Goal: Task Accomplishment & Management: Manage account settings

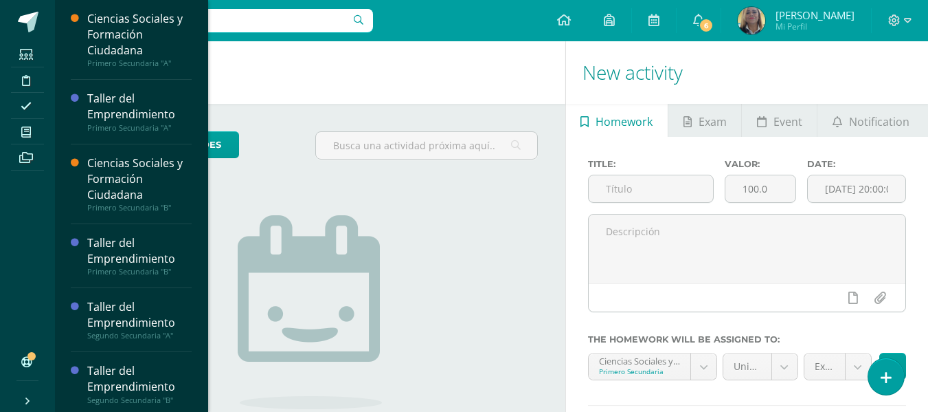
scroll to position [357, 0]
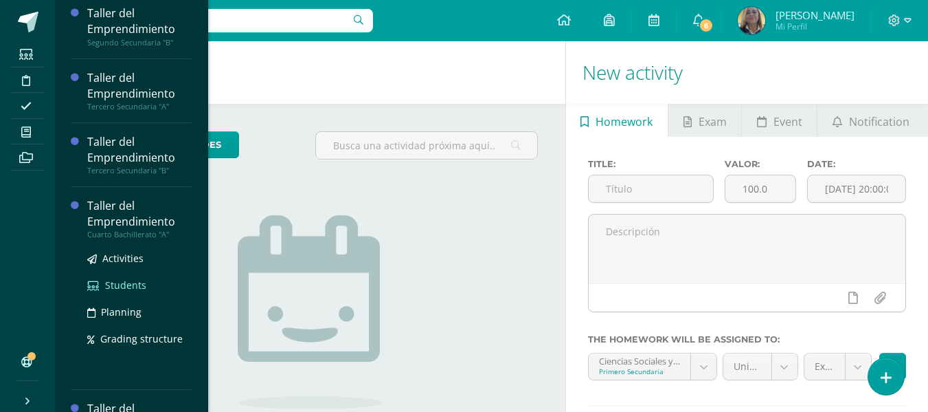
click at [124, 283] on span "Students" at bounding box center [125, 284] width 41 height 13
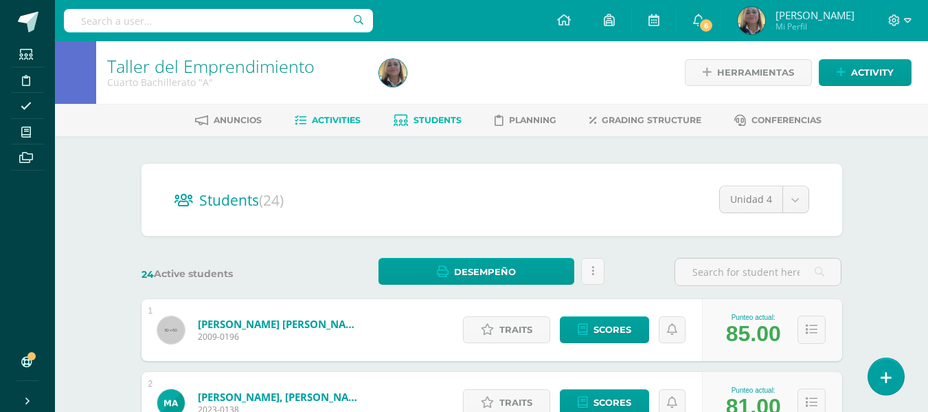
click at [333, 116] on span "Activities" at bounding box center [336, 120] width 49 height 10
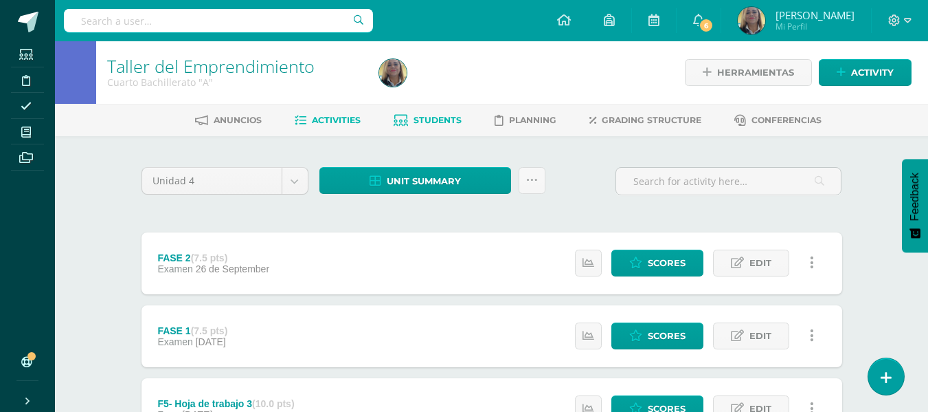
click at [428, 118] on span "Students" at bounding box center [438, 120] width 48 height 10
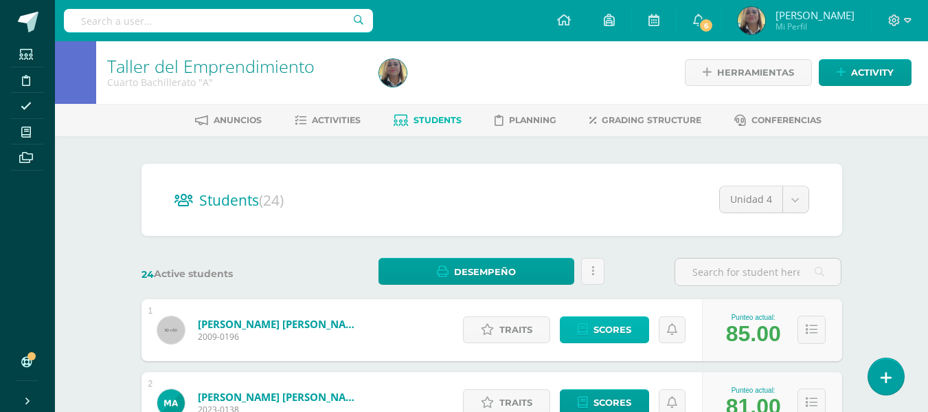
click at [603, 331] on span "Scores" at bounding box center [613, 329] width 38 height 25
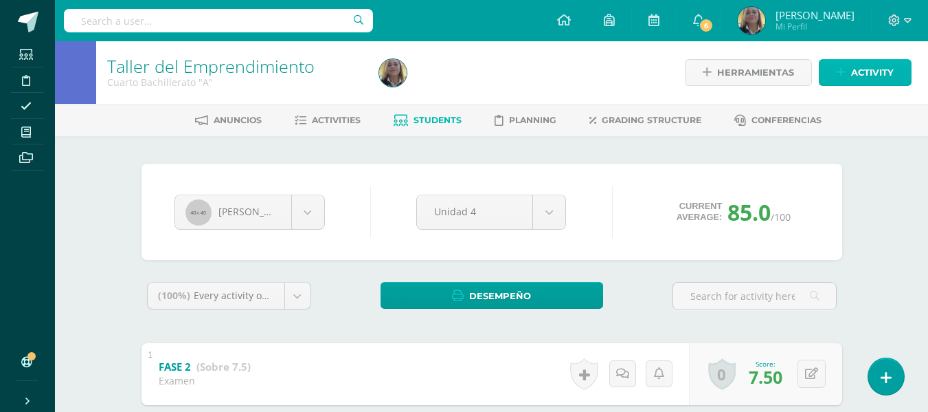
click at [870, 64] on span "Activity" at bounding box center [873, 72] width 43 height 25
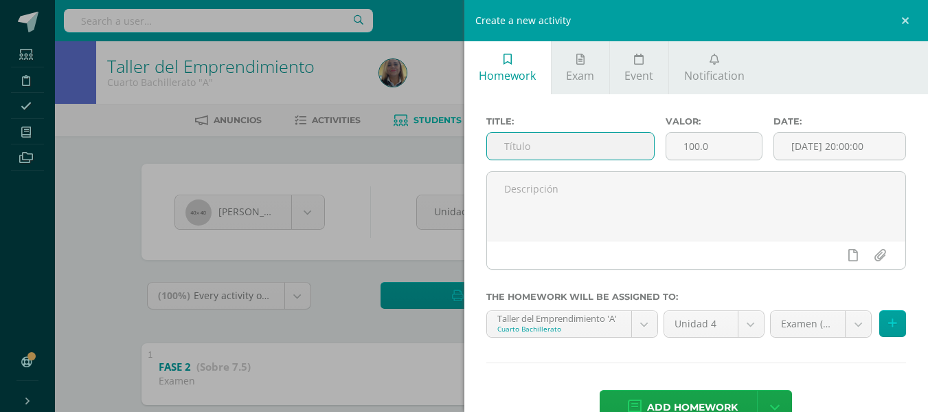
click at [616, 148] on input "text" at bounding box center [570, 146] width 167 height 27
type input "f"
type input "FASE 3"
click at [724, 151] on input "100.0" at bounding box center [715, 146] width 96 height 27
type input "1"
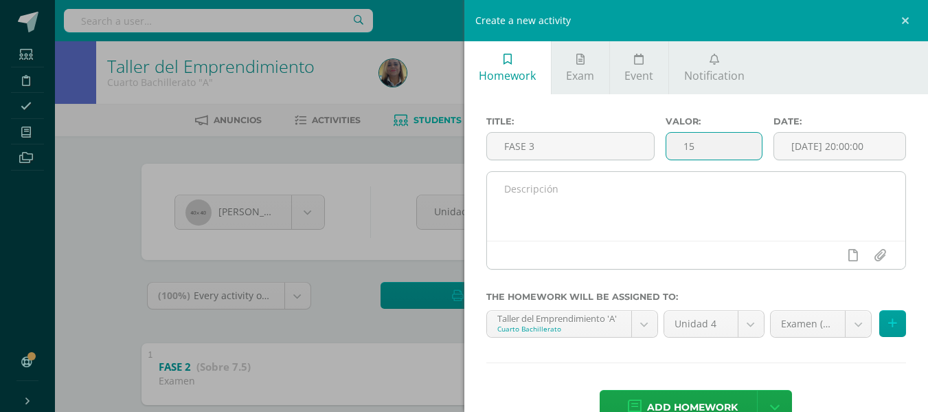
type input "15"
click at [668, 214] on textarea at bounding box center [696, 206] width 419 height 69
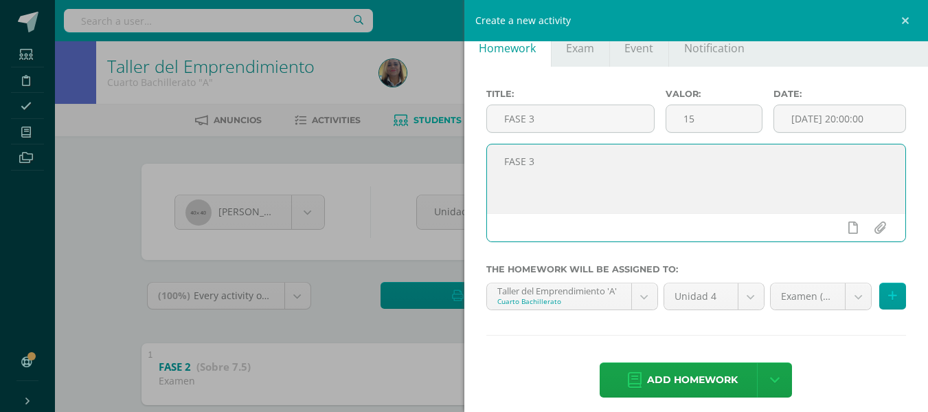
scroll to position [36, 0]
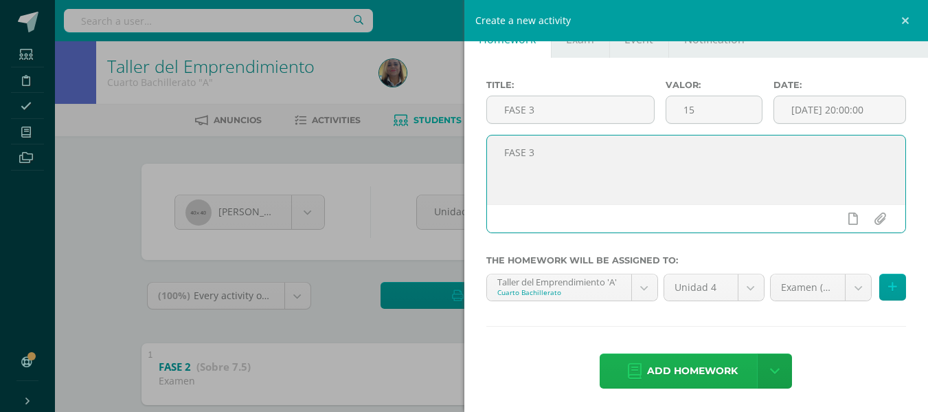
type textarea "FASE 3"
click at [658, 364] on span "Add homework" at bounding box center [692, 371] width 91 height 34
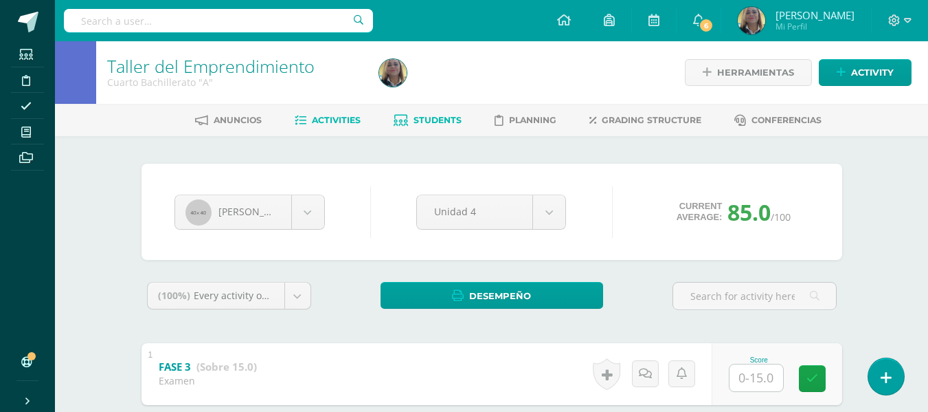
click at [338, 124] on span "Activities" at bounding box center [336, 120] width 49 height 10
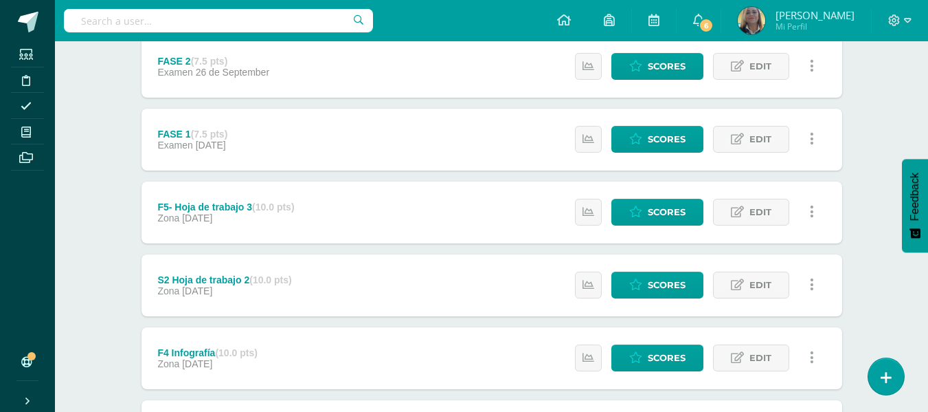
scroll to position [28, 0]
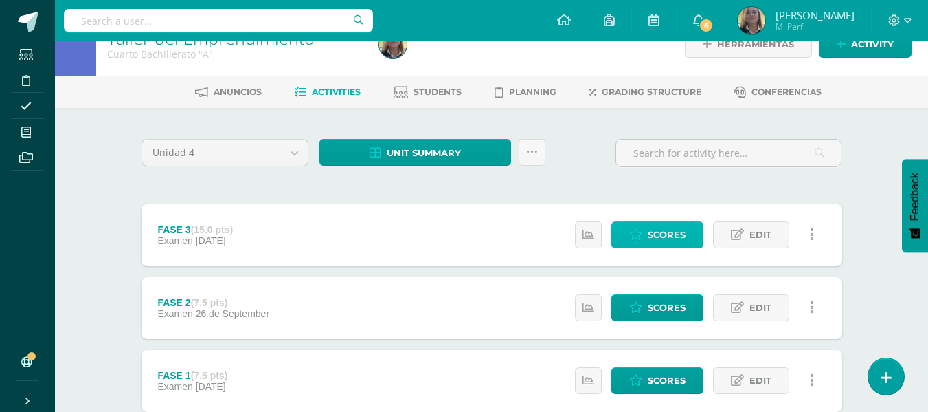
click at [667, 229] on span "Scores" at bounding box center [667, 234] width 38 height 25
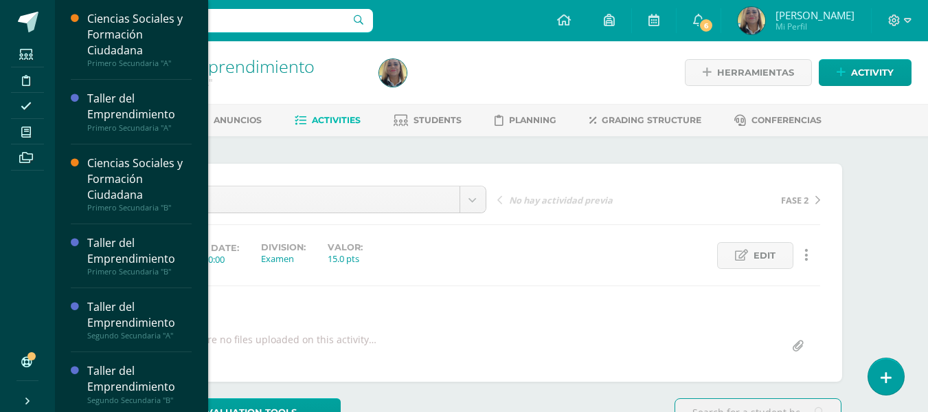
scroll to position [357, 0]
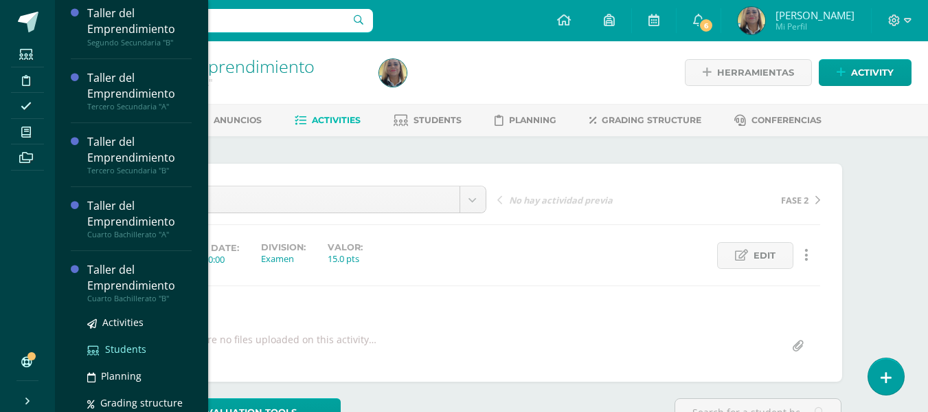
click at [132, 346] on span "Students" at bounding box center [125, 348] width 41 height 13
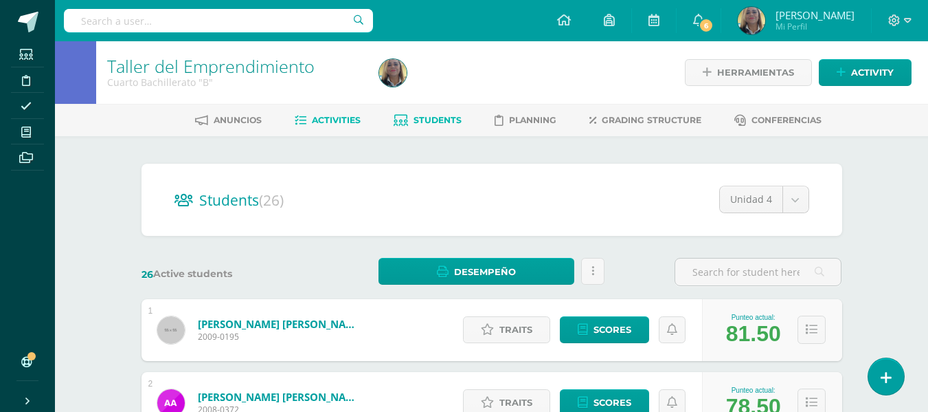
click at [322, 123] on span "Activities" at bounding box center [336, 120] width 49 height 10
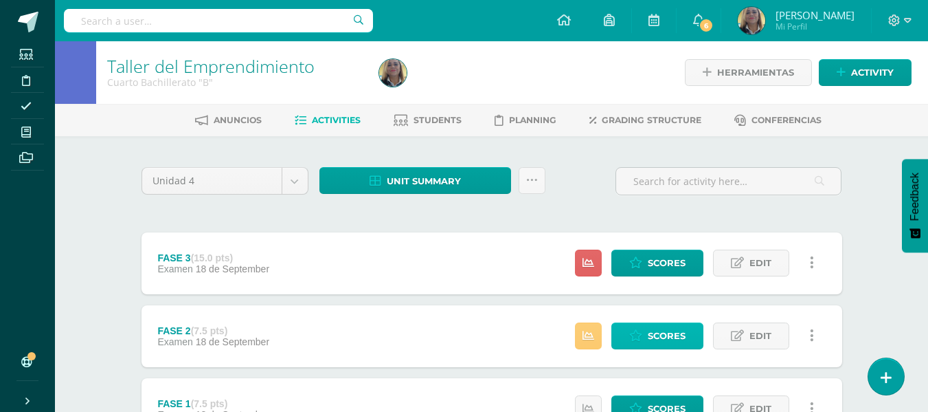
click at [666, 331] on span "Scores" at bounding box center [667, 335] width 38 height 25
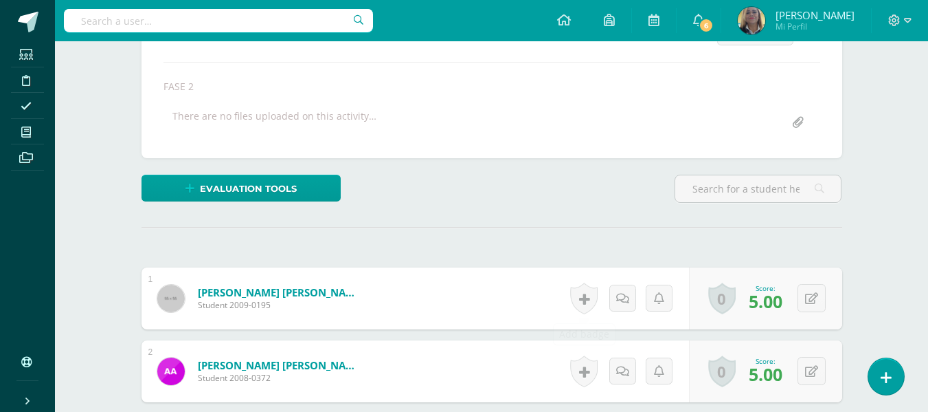
scroll to position [224, 0]
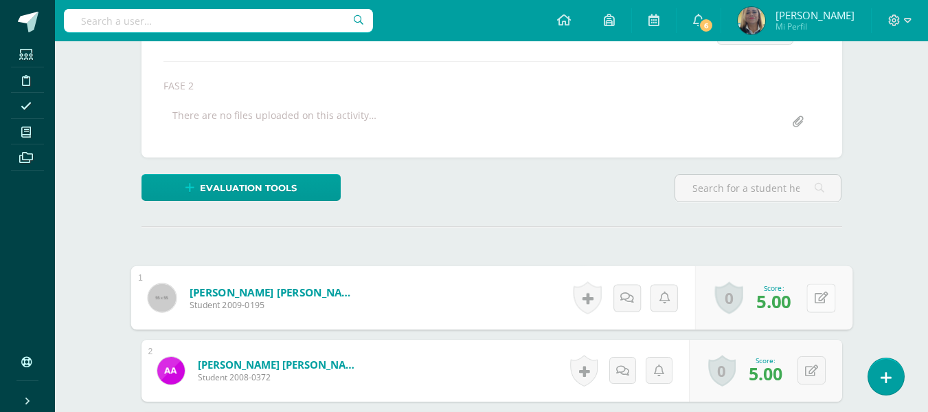
click at [809, 296] on button at bounding box center [821, 297] width 29 height 29
type input "7.50"
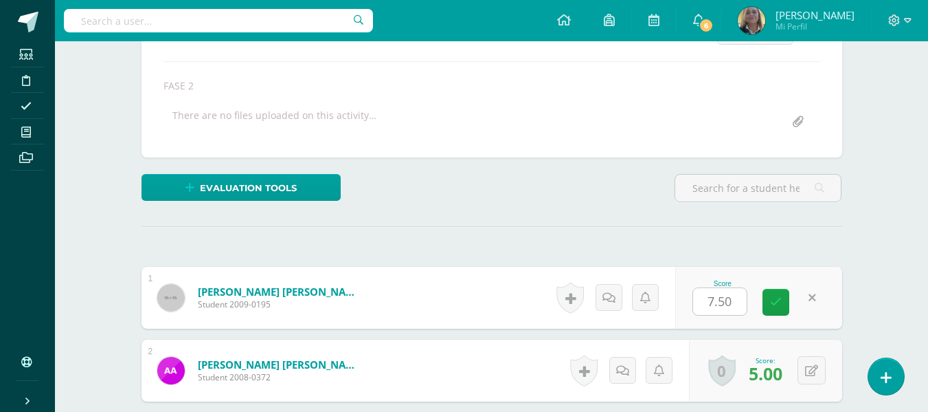
scroll to position [0, 0]
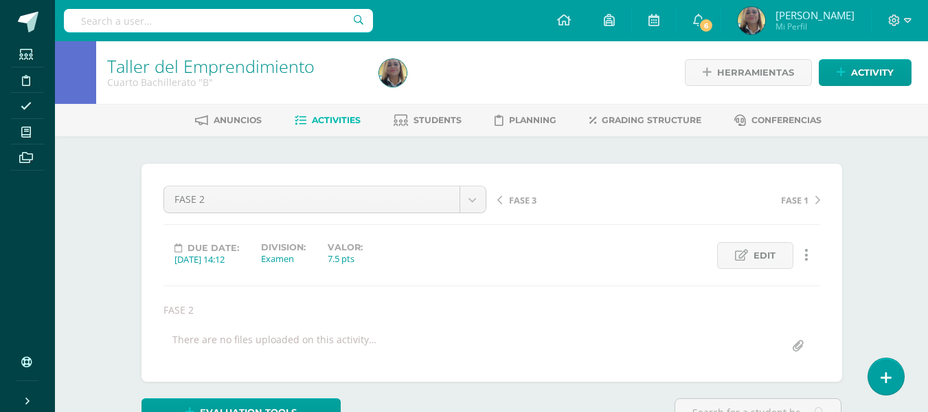
click at [321, 125] on span "Activities" at bounding box center [336, 120] width 49 height 10
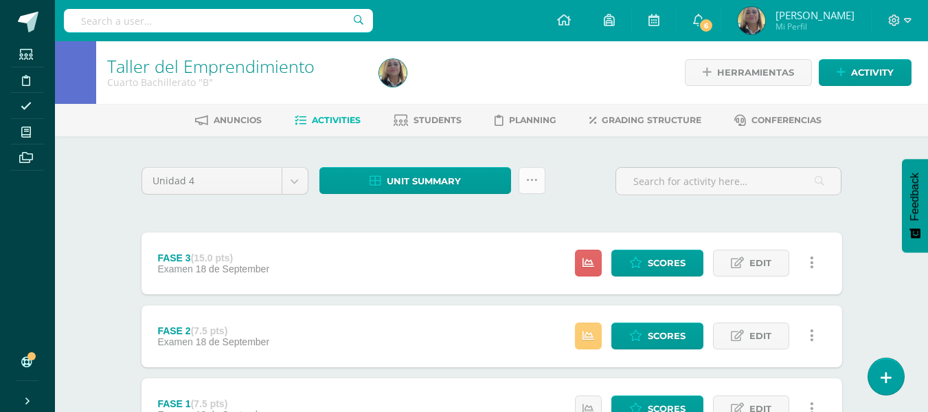
click at [533, 183] on icon at bounding box center [532, 181] width 12 height 12
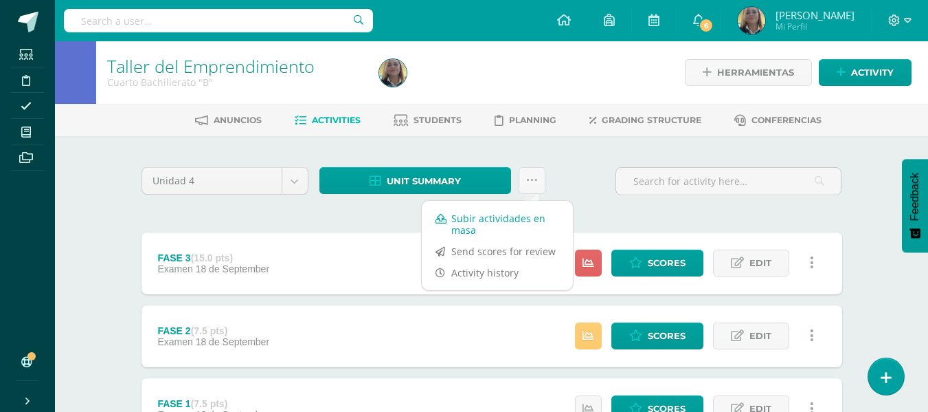
click at [476, 221] on link "Subir actividades en masa" at bounding box center [497, 224] width 151 height 33
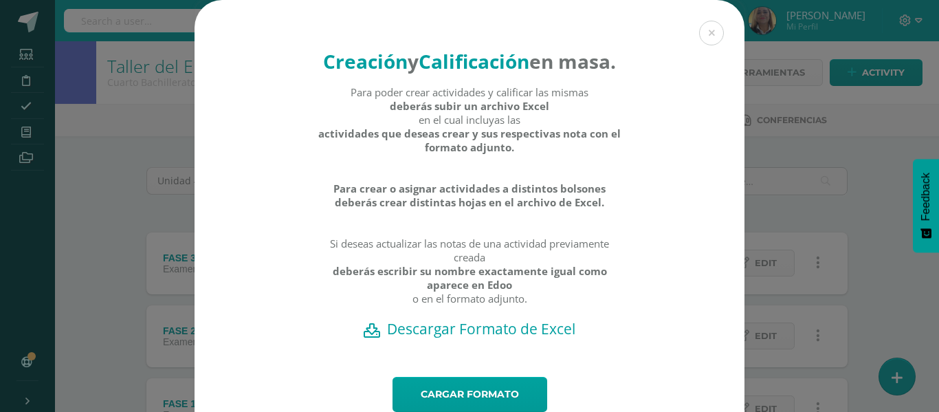
click at [493, 338] on h2 "Descargar Formato de Excel" at bounding box center [470, 328] width 502 height 19
click at [473, 407] on link "Cargar formato" at bounding box center [469, 394] width 155 height 35
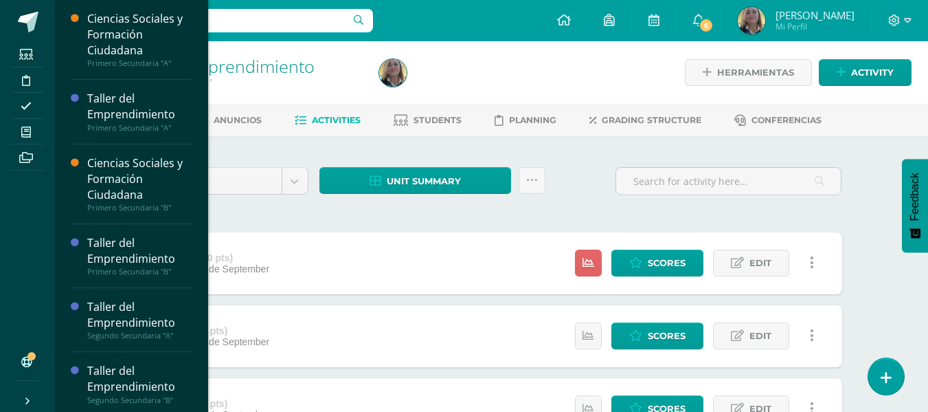
scroll to position [357, 0]
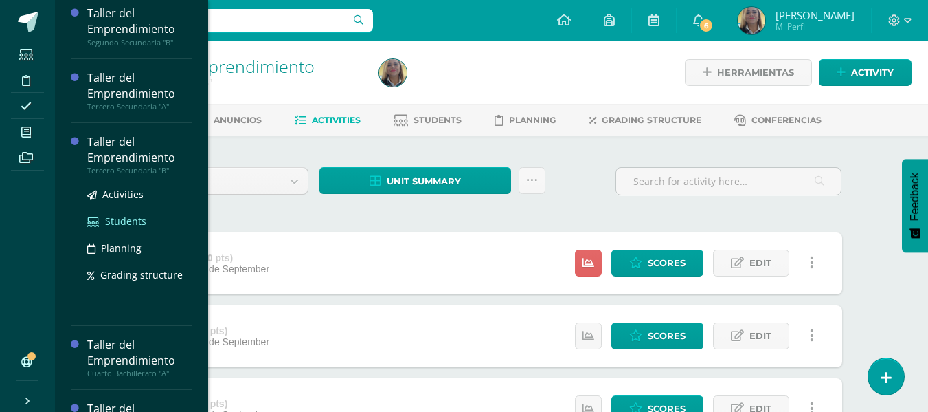
click at [120, 219] on span "Students" at bounding box center [125, 220] width 41 height 13
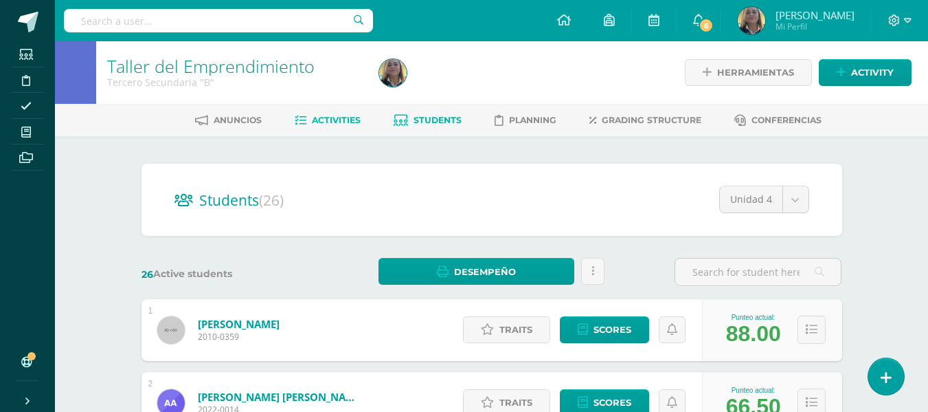
click at [326, 122] on span "Activities" at bounding box center [336, 120] width 49 height 10
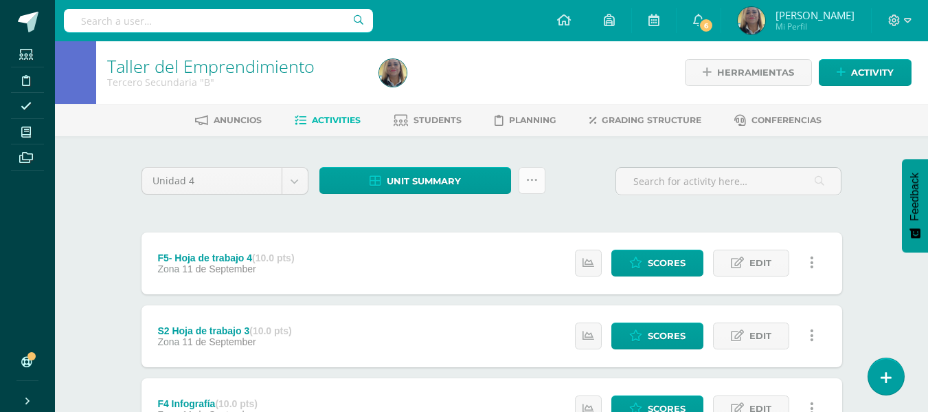
click at [529, 181] on icon at bounding box center [532, 181] width 12 height 12
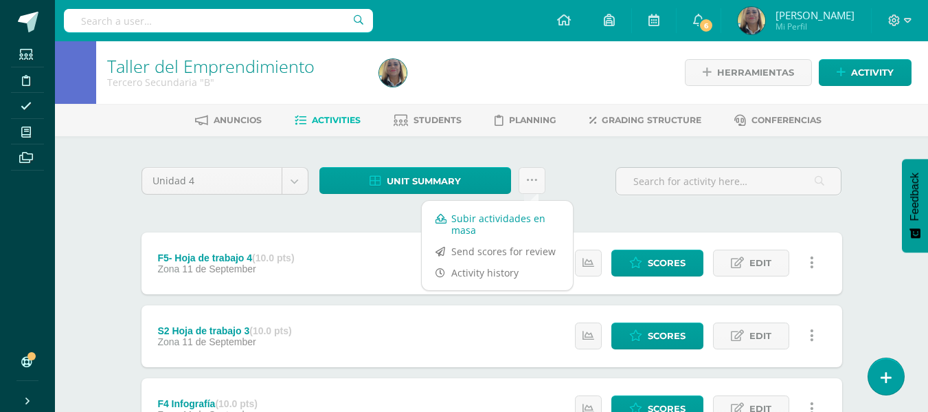
click at [476, 230] on link "Subir actividades en masa" at bounding box center [497, 224] width 151 height 33
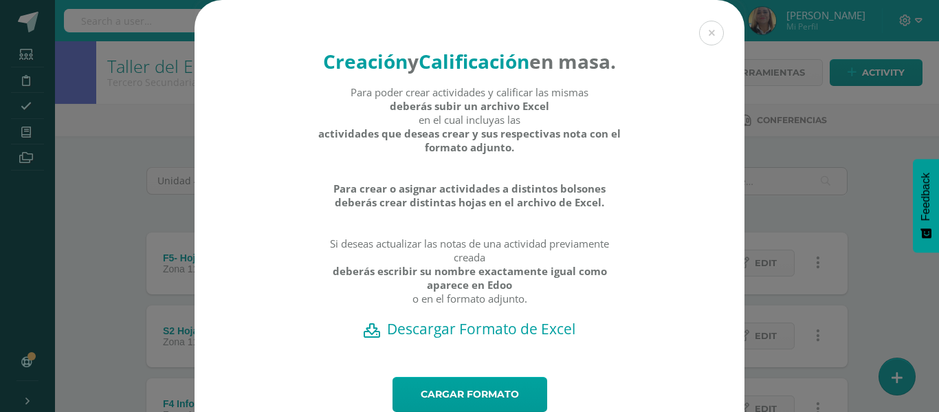
click at [416, 338] on h2 "Descargar Formato de Excel" at bounding box center [470, 328] width 502 height 19
click at [414, 406] on link "Cargar formato" at bounding box center [469, 394] width 155 height 35
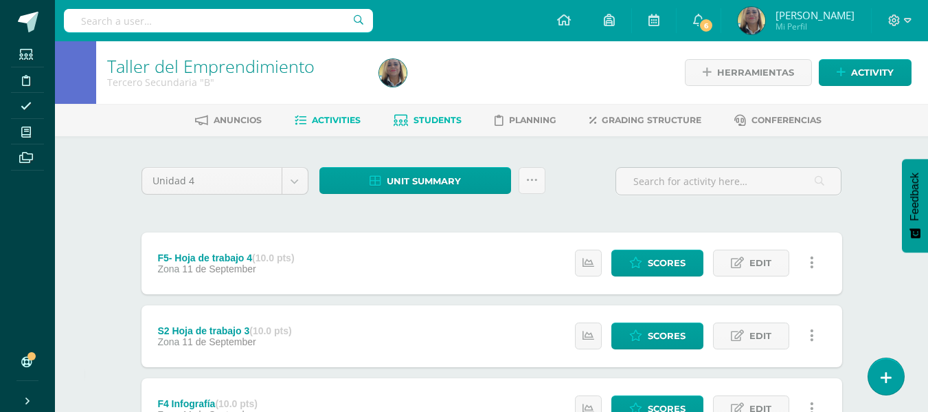
click at [438, 120] on span "Students" at bounding box center [438, 120] width 48 height 10
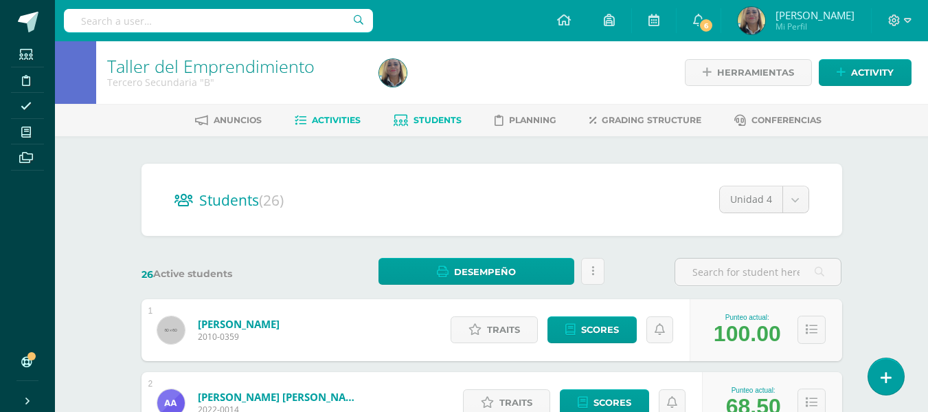
click at [326, 123] on span "Activities" at bounding box center [336, 120] width 49 height 10
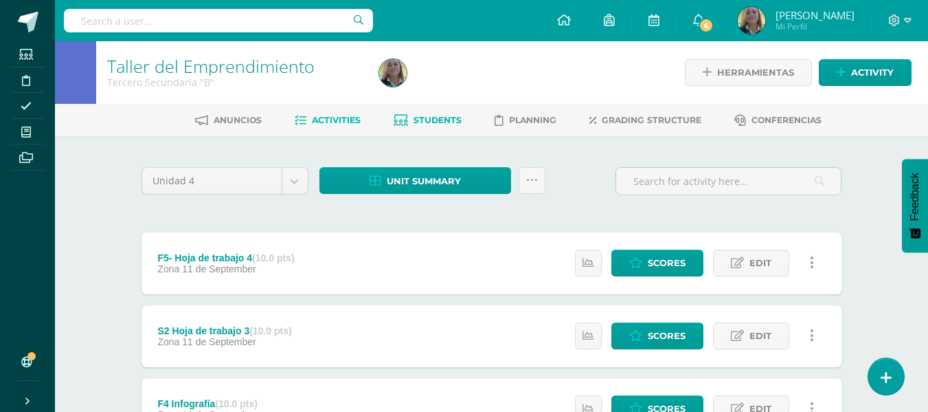
click at [429, 120] on span "Students" at bounding box center [438, 120] width 48 height 10
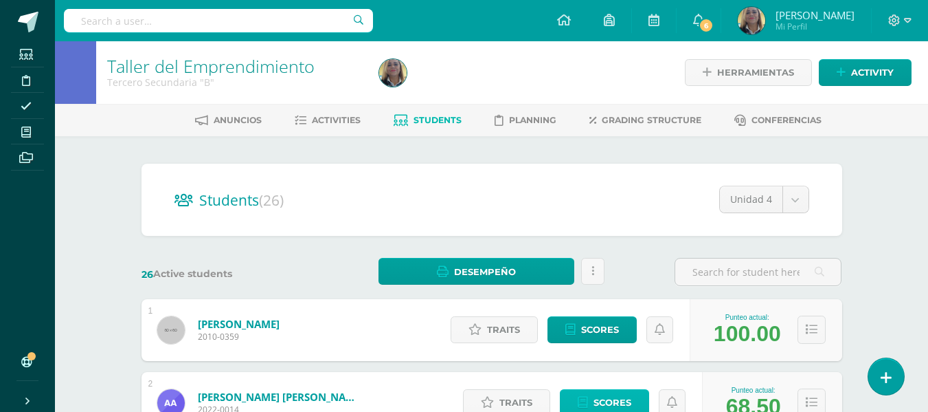
click at [606, 394] on span "Scores" at bounding box center [613, 402] width 38 height 25
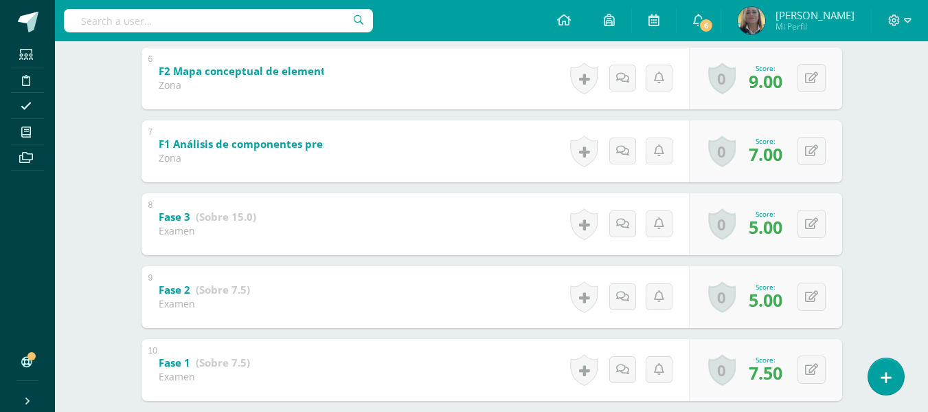
scroll to position [687, 0]
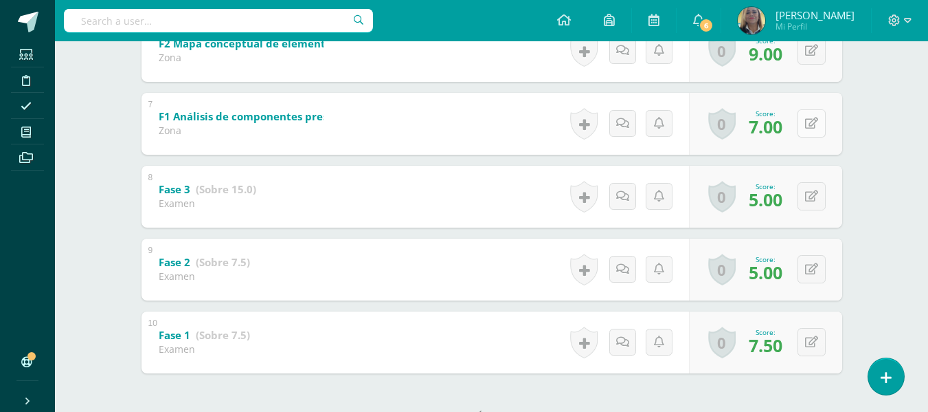
click at [812, 120] on button at bounding box center [812, 123] width 28 height 28
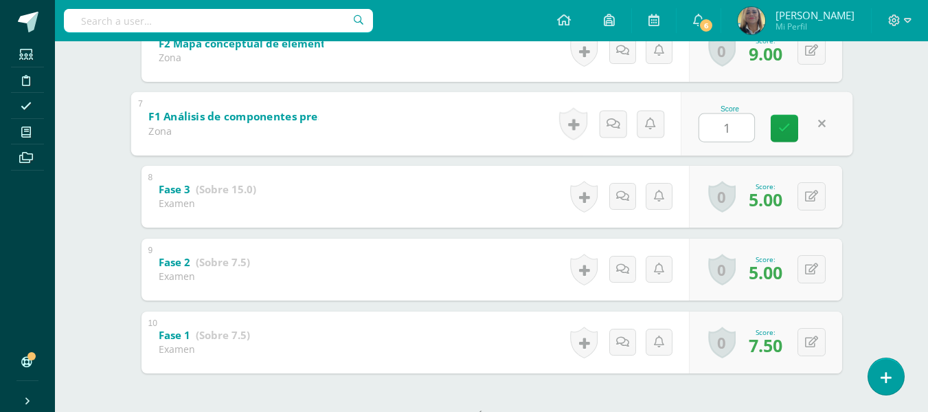
type input "10"
click at [786, 127] on icon at bounding box center [785, 128] width 12 height 12
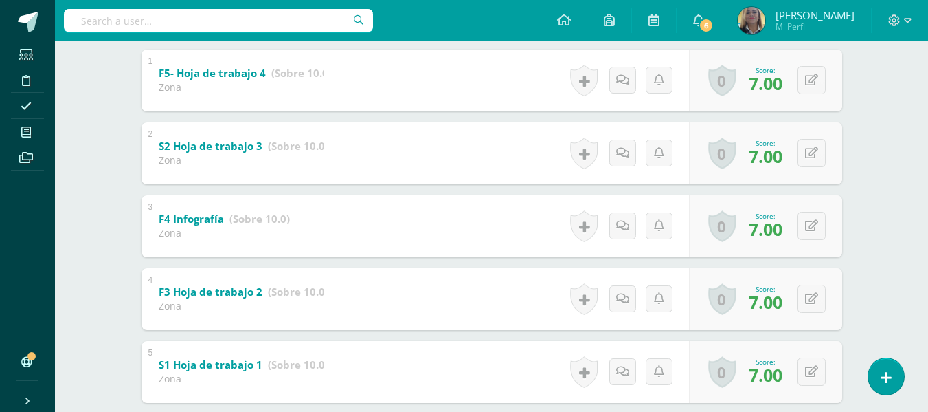
scroll to position [340, 0]
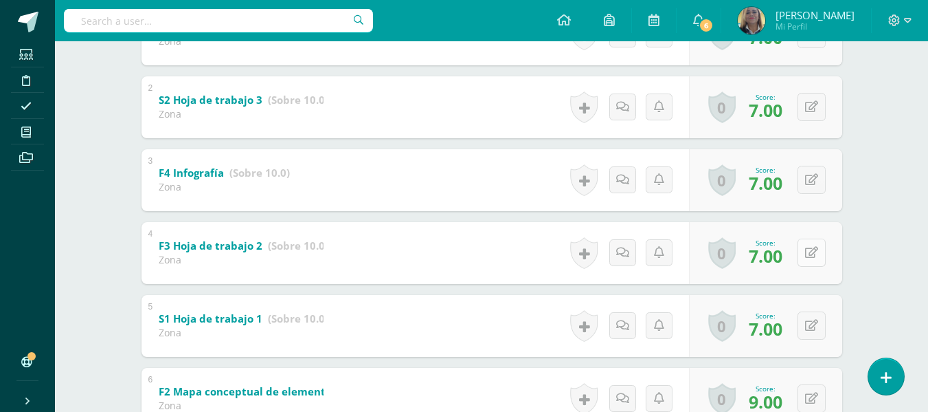
click at [812, 252] on button at bounding box center [812, 252] width 28 height 28
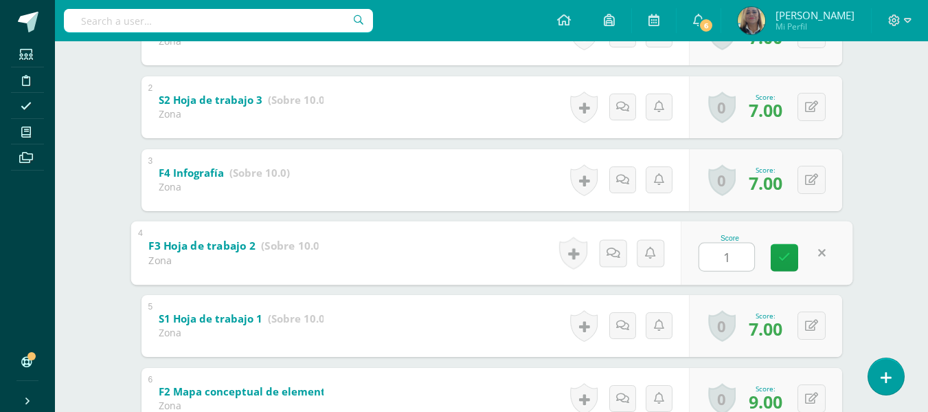
type input "10"
click at [788, 254] on icon at bounding box center [785, 258] width 12 height 12
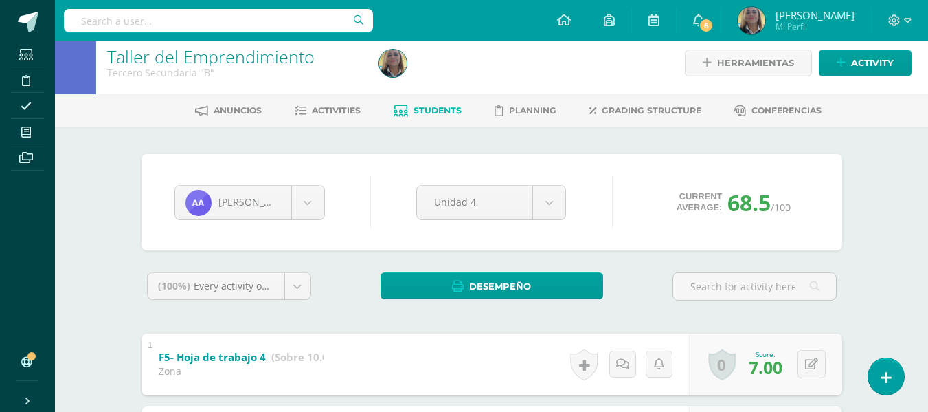
scroll to position [0, 0]
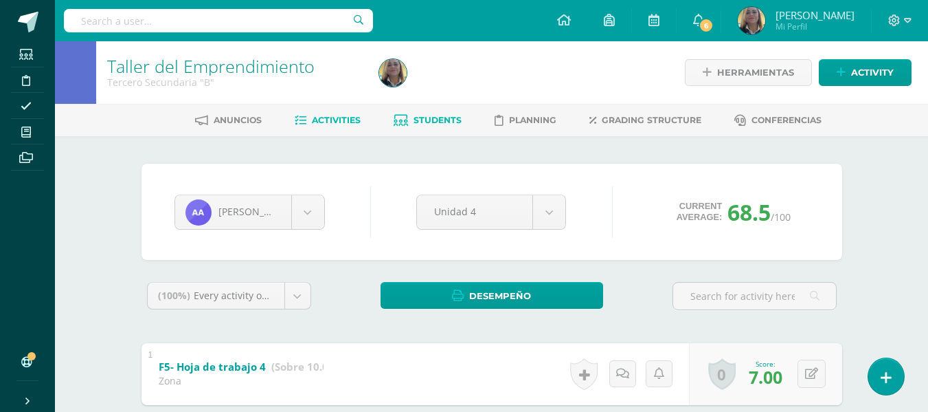
click at [320, 121] on span "Activities" at bounding box center [336, 120] width 49 height 10
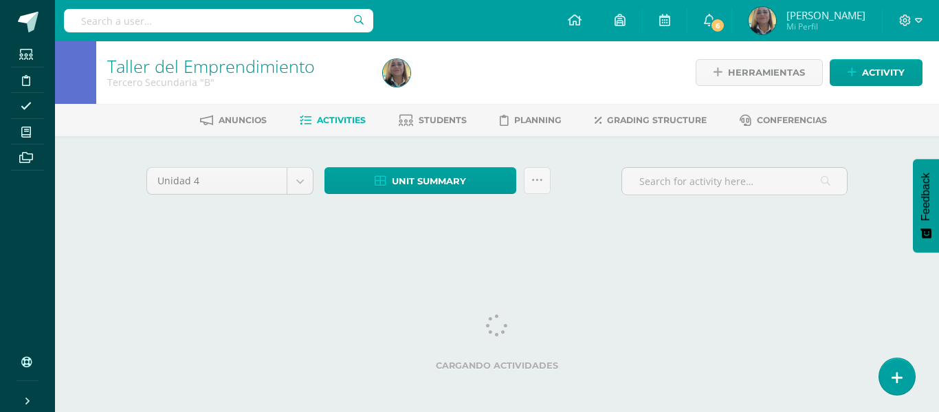
click at [421, 118] on span "Students" at bounding box center [443, 120] width 48 height 10
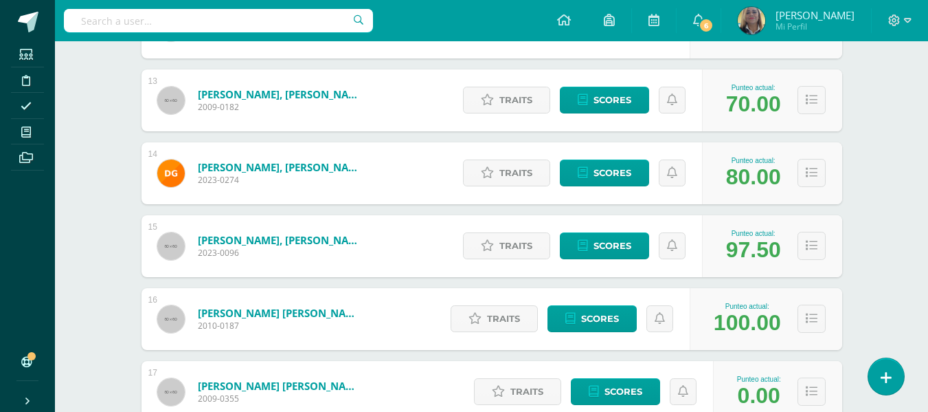
scroll to position [1058, 0]
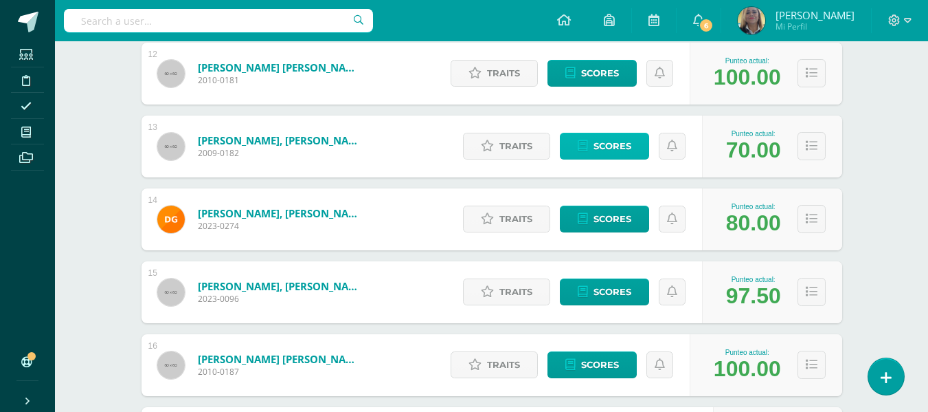
click at [619, 150] on span "Scores" at bounding box center [613, 145] width 38 height 25
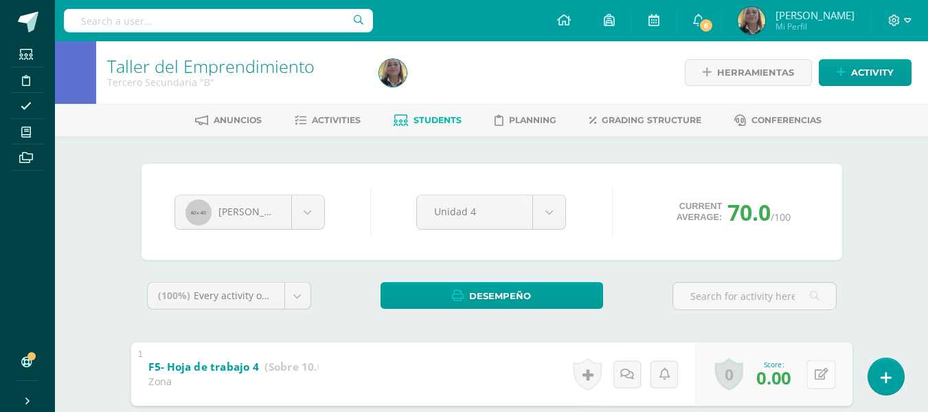
click at [808, 374] on button at bounding box center [821, 373] width 29 height 29
type input "5"
click at [786, 373] on icon at bounding box center [785, 378] width 12 height 12
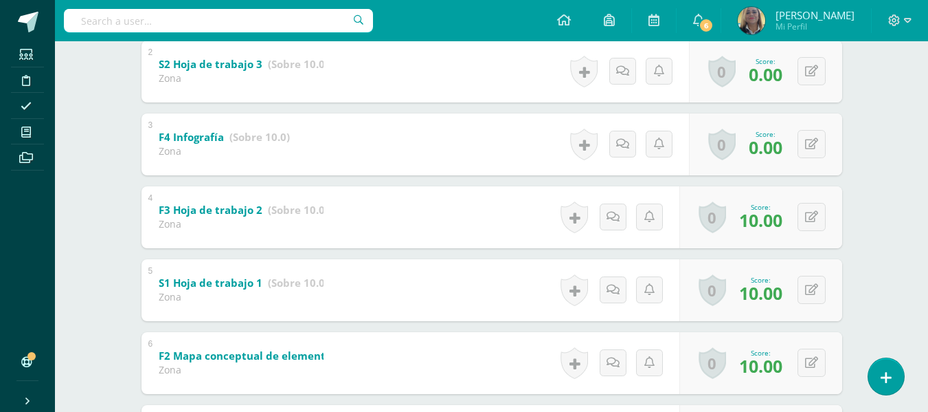
scroll to position [16, 0]
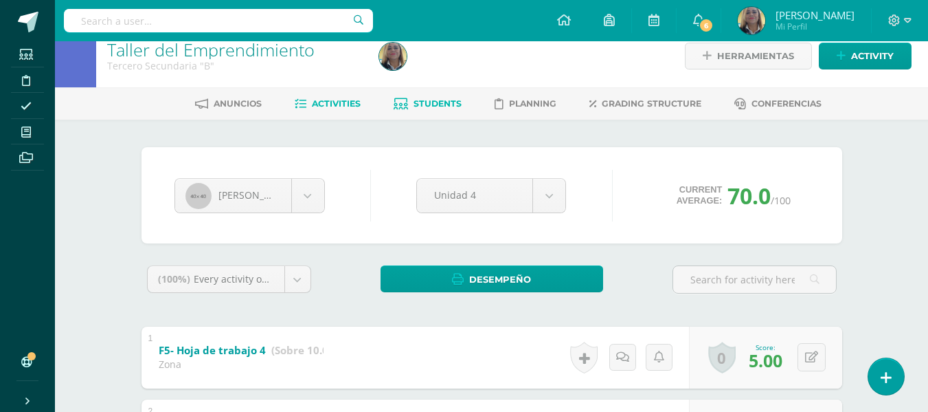
click at [331, 103] on span "Activities" at bounding box center [336, 103] width 49 height 10
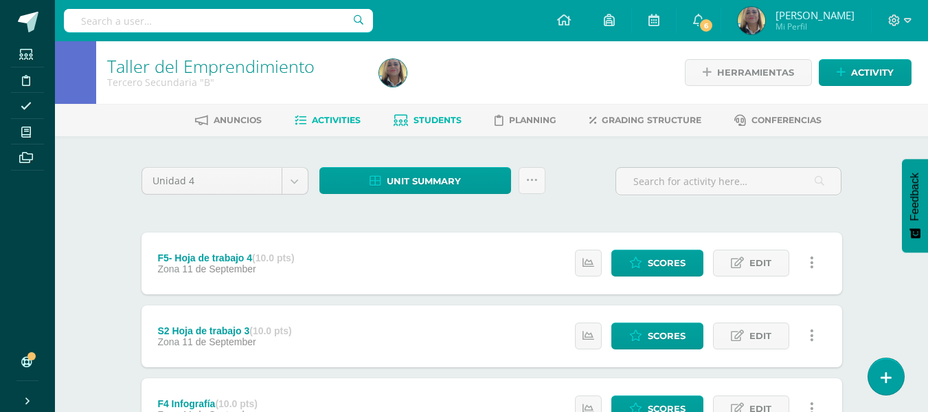
click at [427, 118] on span "Students" at bounding box center [438, 120] width 48 height 10
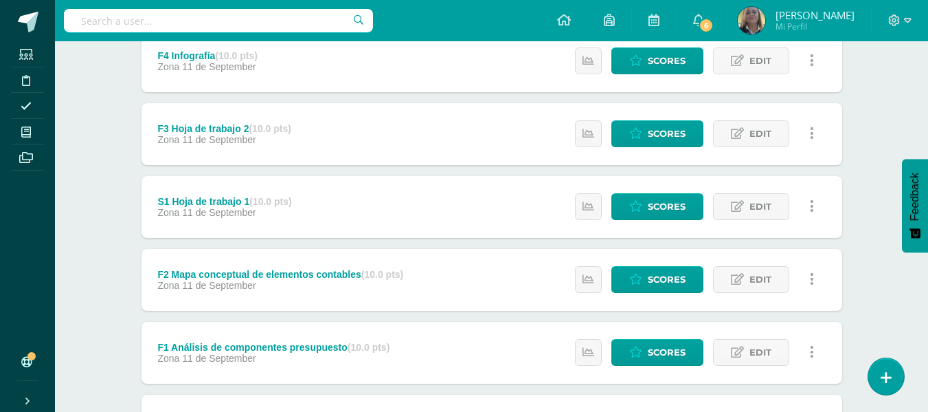
scroll to position [375, 0]
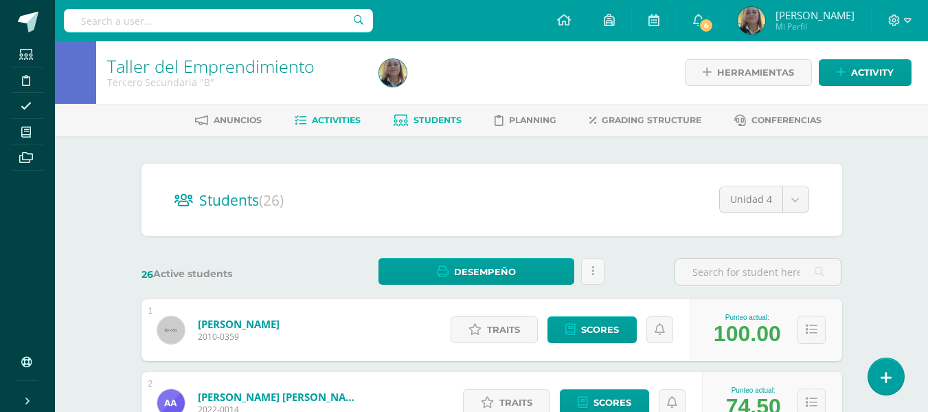
click at [318, 117] on span "Activities" at bounding box center [336, 120] width 49 height 10
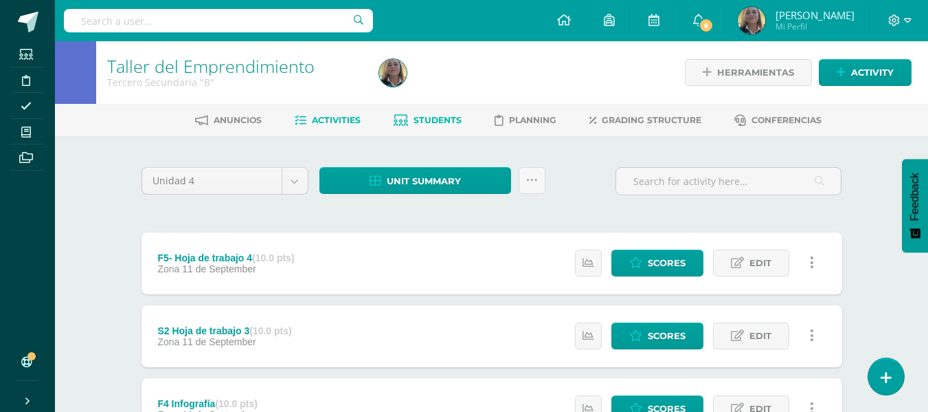
click at [414, 113] on link "Students" at bounding box center [428, 120] width 68 height 22
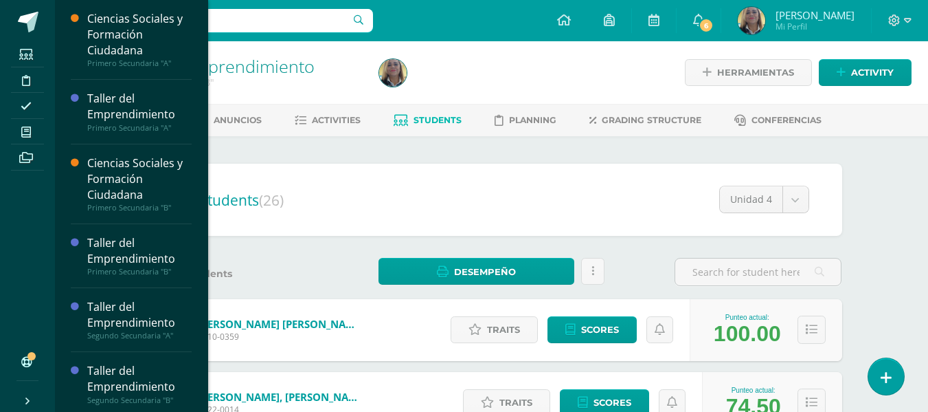
scroll to position [357, 0]
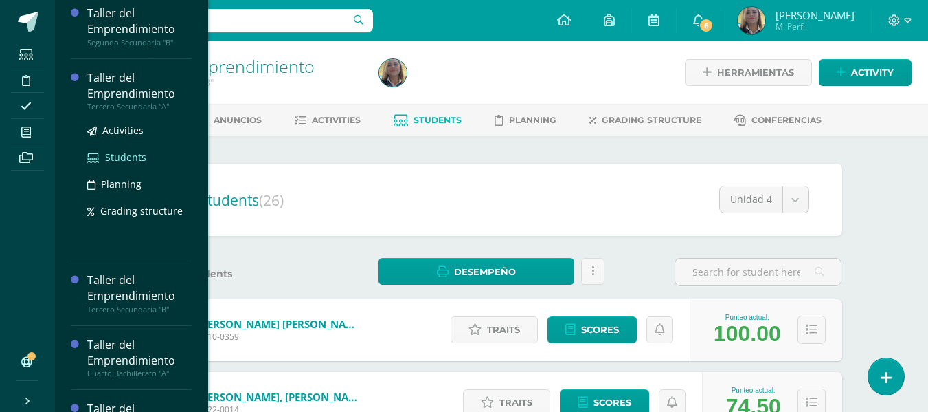
click at [111, 158] on span "Students" at bounding box center [125, 157] width 41 height 13
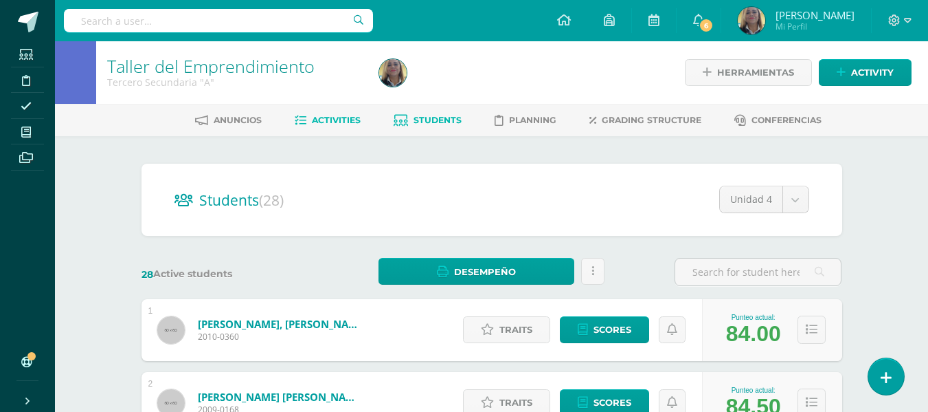
click at [328, 118] on span "Activities" at bounding box center [336, 120] width 49 height 10
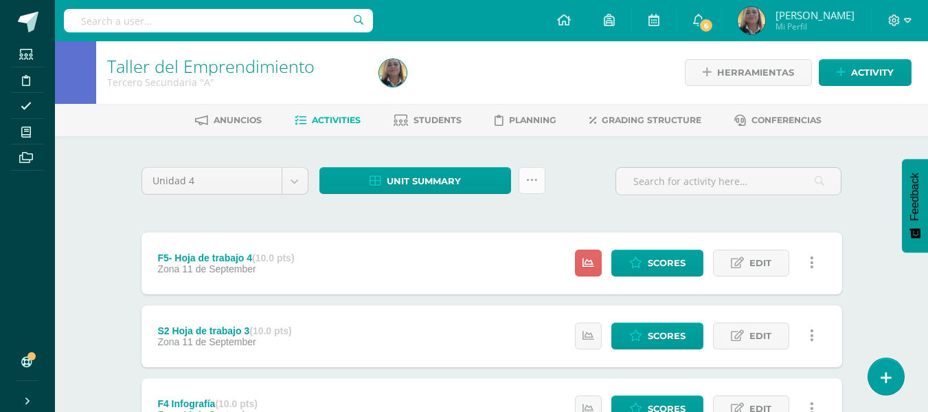
click at [535, 182] on icon at bounding box center [532, 181] width 12 height 12
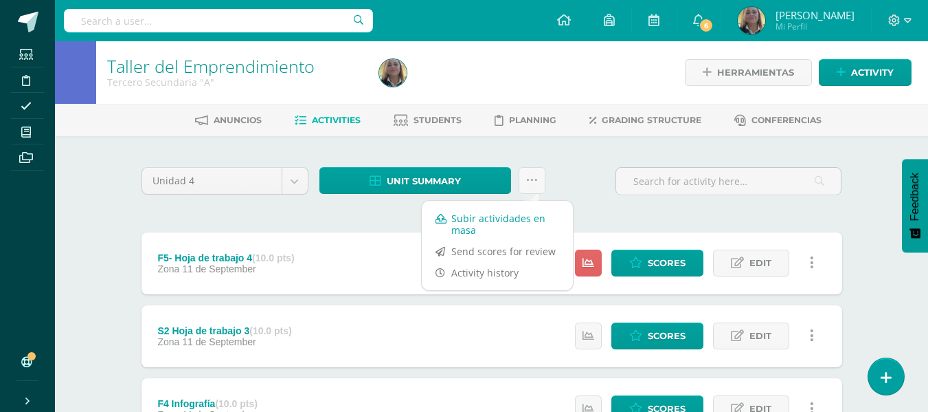
click at [480, 221] on link "Subir actividades en masa" at bounding box center [497, 224] width 151 height 33
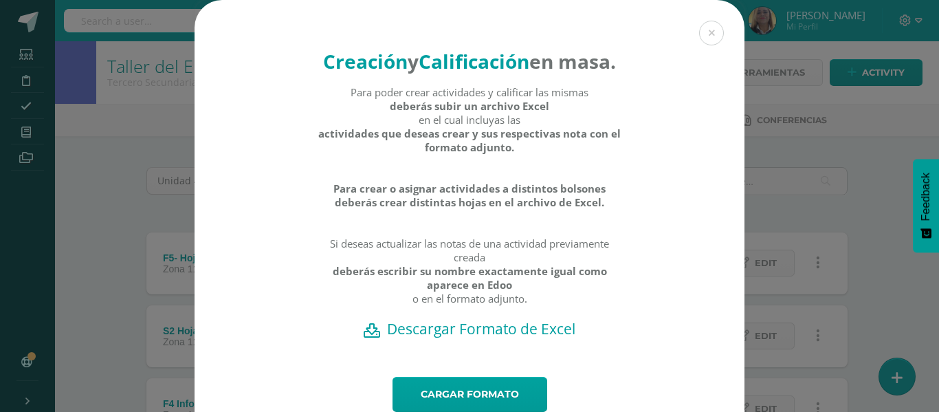
click at [487, 338] on h2 "Descargar Formato de Excel" at bounding box center [470, 328] width 502 height 19
click at [489, 408] on link "Cargar formato" at bounding box center [469, 394] width 155 height 35
click at [276, 50] on div "Creación y Calificación en masa. Para poder crear actividades y calificar las m…" at bounding box center [469, 188] width 550 height 377
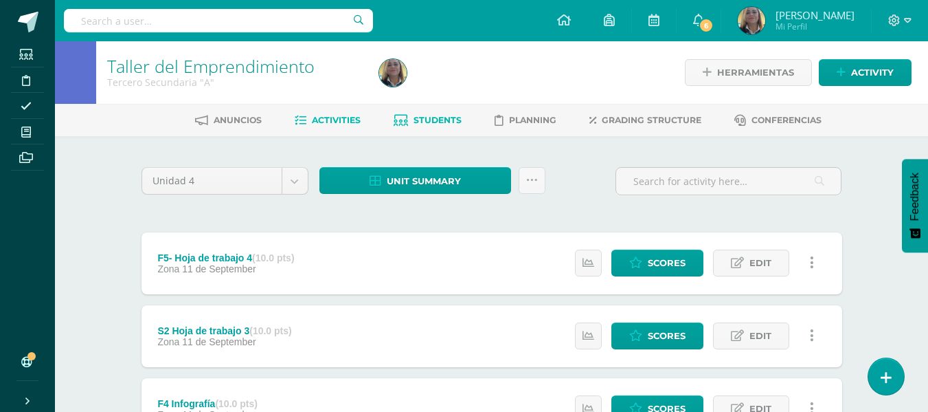
click at [431, 115] on span "Students" at bounding box center [438, 120] width 48 height 10
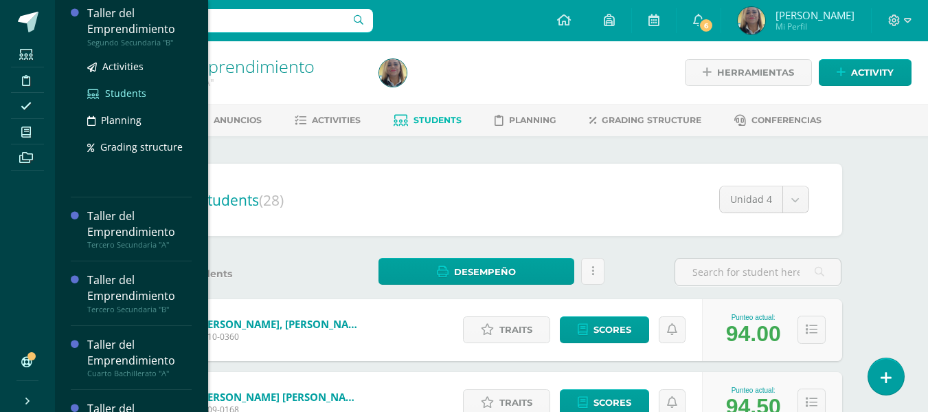
click at [126, 96] on span "Students" at bounding box center [125, 93] width 41 height 13
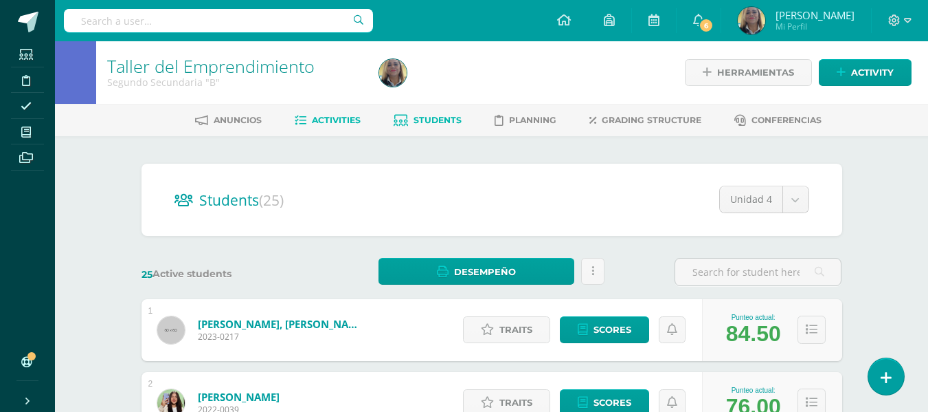
click at [325, 115] on span "Activities" at bounding box center [336, 120] width 49 height 10
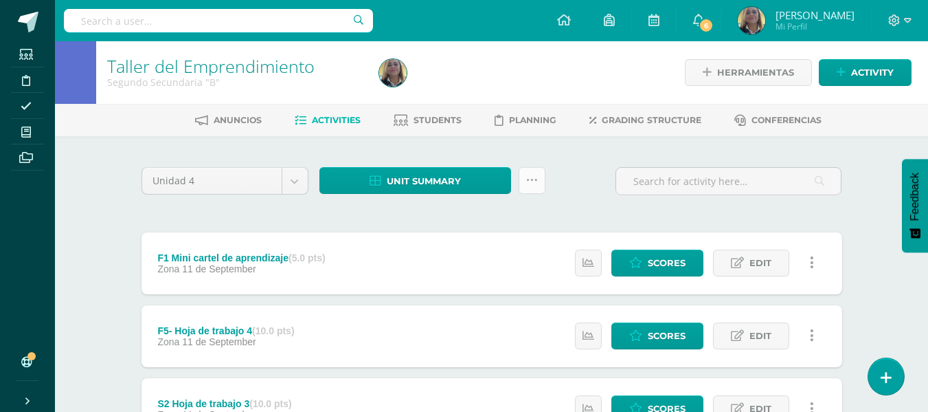
click at [528, 181] on icon at bounding box center [532, 181] width 12 height 12
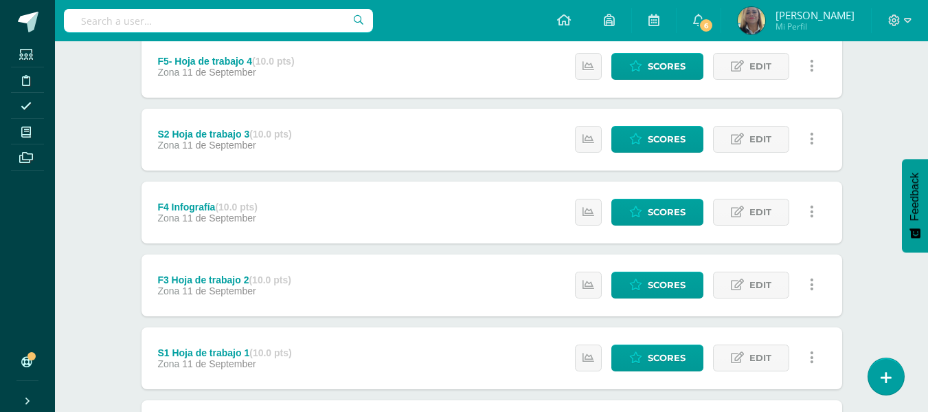
scroll to position [28, 0]
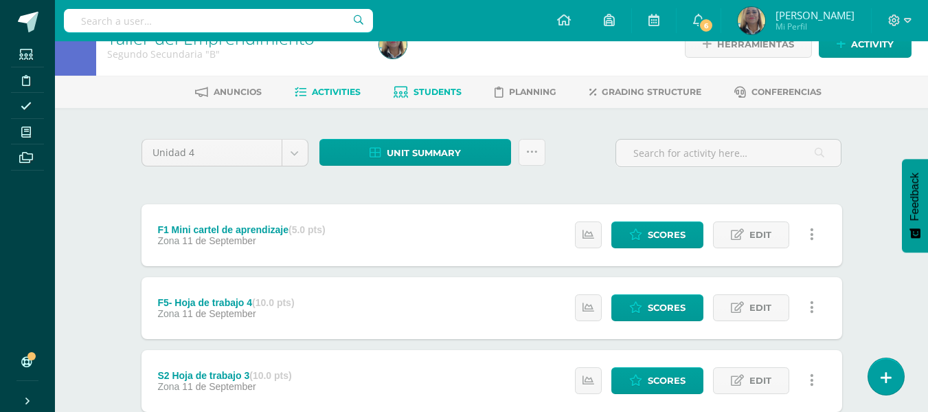
click at [418, 90] on span "Students" at bounding box center [438, 92] width 48 height 10
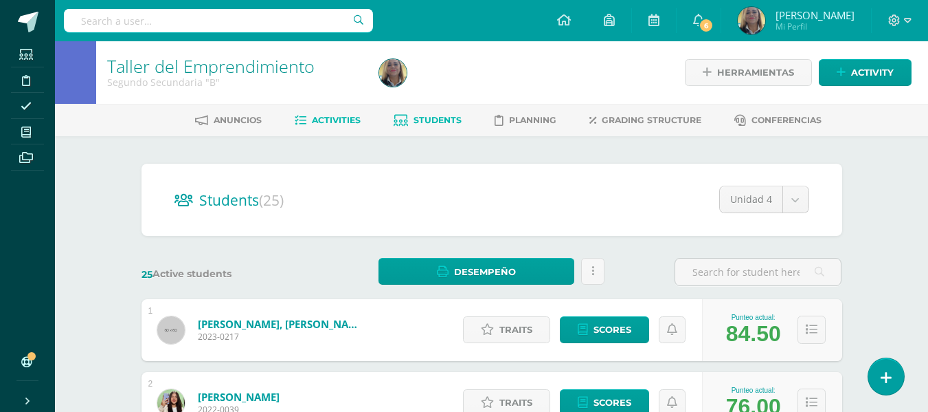
click at [318, 119] on span "Activities" at bounding box center [336, 120] width 49 height 10
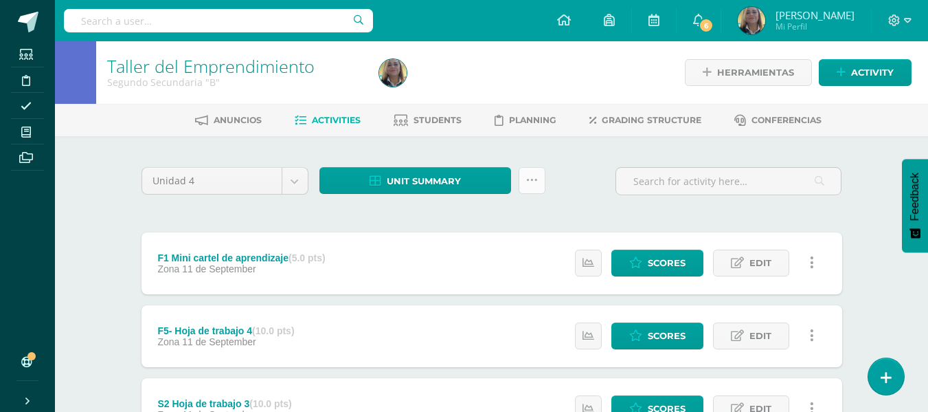
click at [535, 179] on icon at bounding box center [532, 181] width 12 height 12
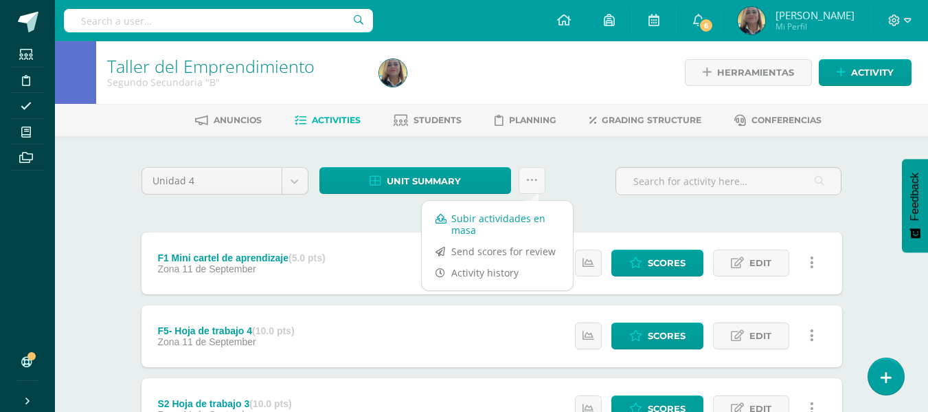
click at [463, 221] on link "Subir actividades en masa" at bounding box center [497, 224] width 151 height 33
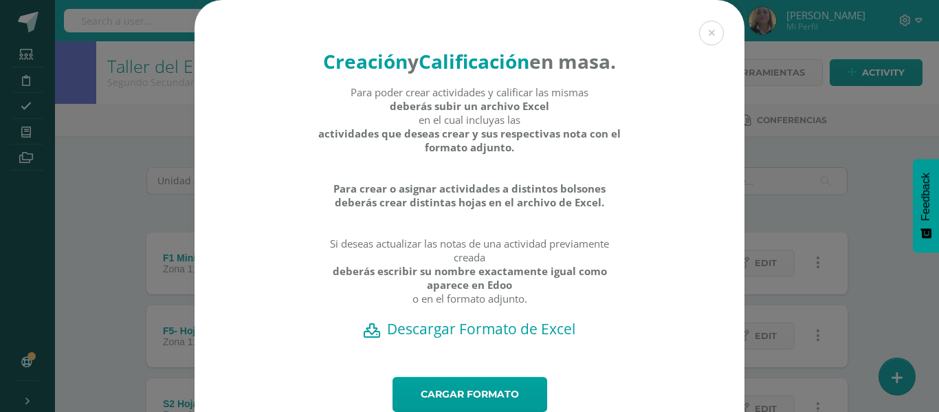
click at [445, 338] on h2 "Descargar Formato de Excel" at bounding box center [470, 328] width 502 height 19
click at [490, 377] on div "Creación y Calificación en masa. Para poder crear actividades y calificar las m…" at bounding box center [469, 188] width 550 height 377
click at [488, 407] on link "Cargar formato" at bounding box center [469, 394] width 155 height 35
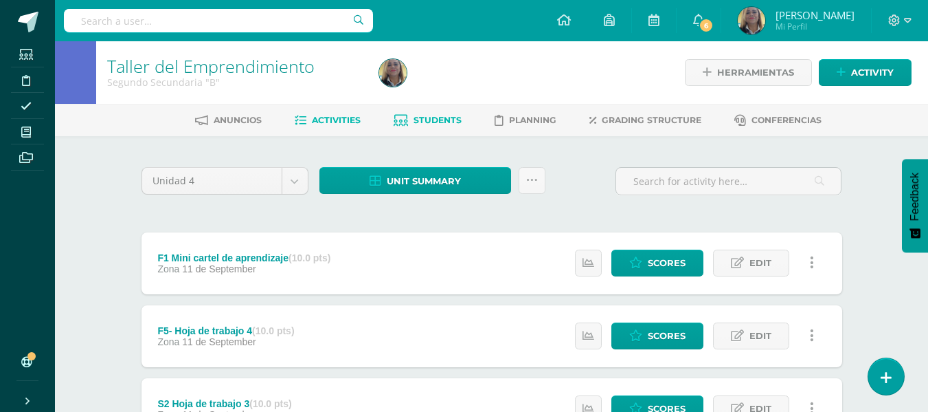
click at [437, 120] on span "Students" at bounding box center [438, 120] width 48 height 10
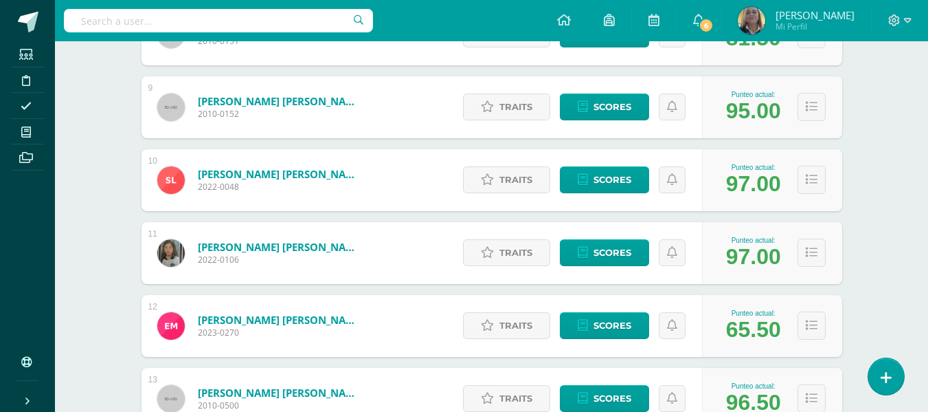
scroll to position [843, 0]
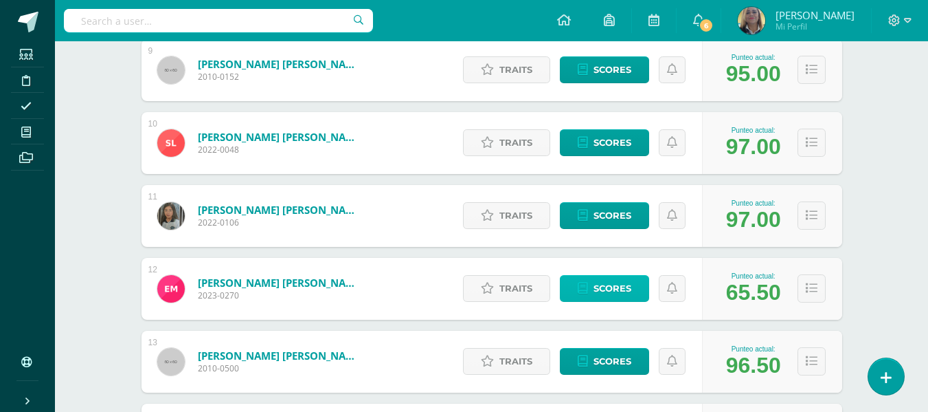
click at [609, 288] on span "Scores" at bounding box center [613, 288] width 38 height 25
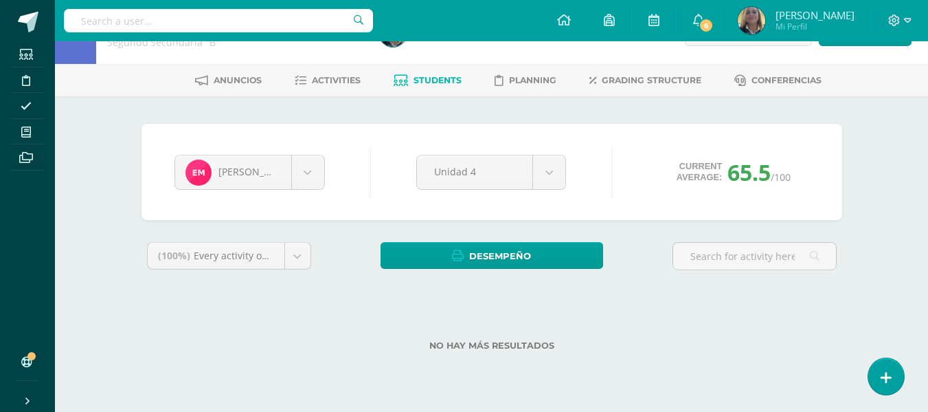
scroll to position [76, 0]
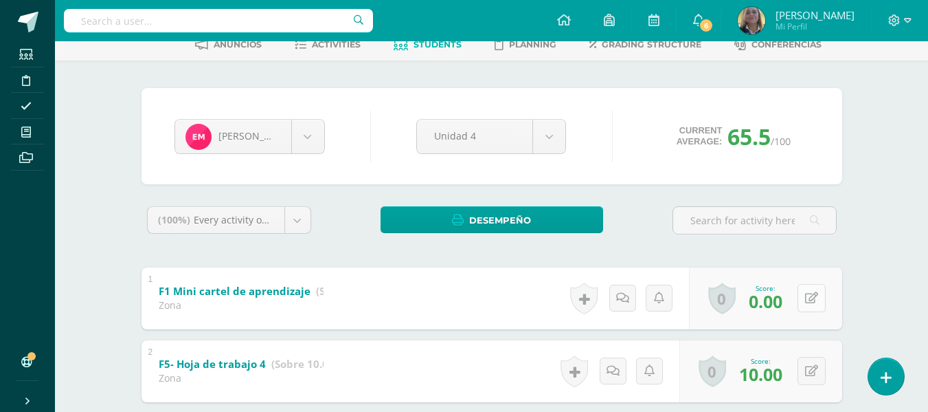
click at [813, 300] on button at bounding box center [812, 298] width 28 height 28
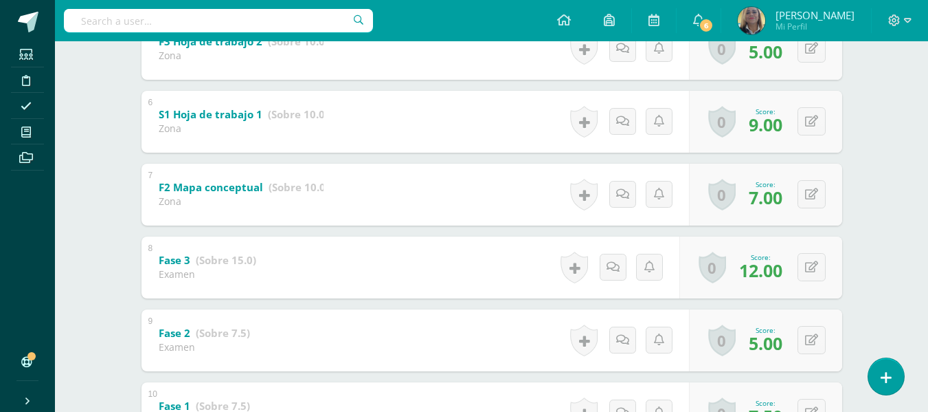
scroll to position [256, 0]
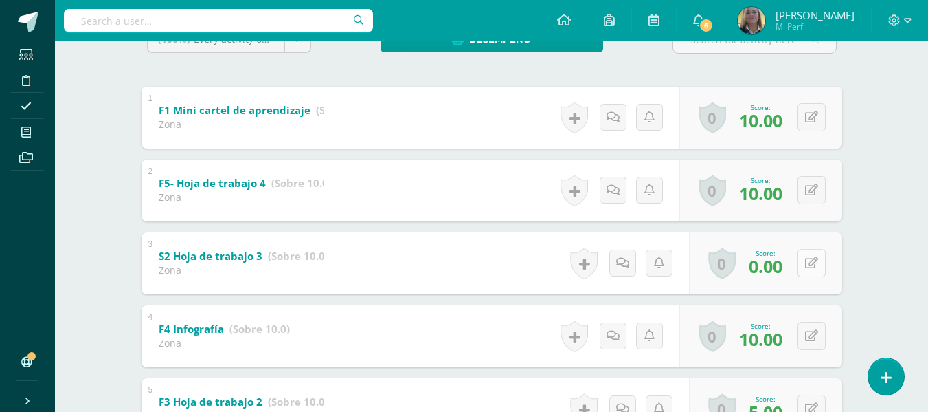
click at [808, 256] on button at bounding box center [812, 263] width 28 height 28
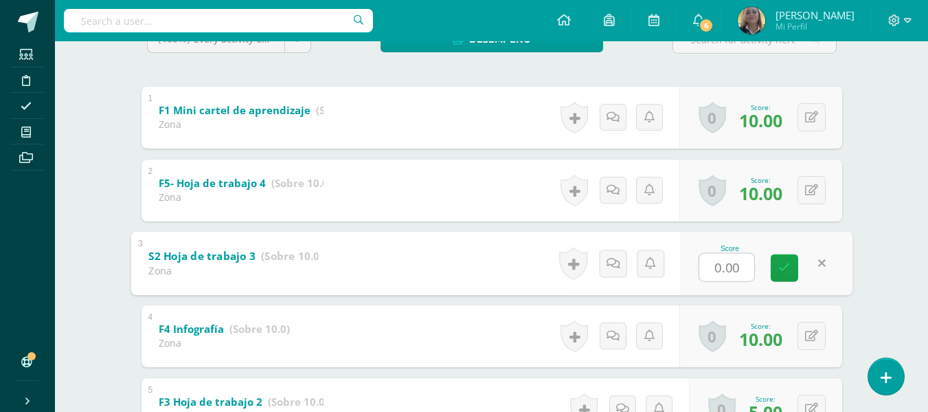
type input "5"
click at [790, 266] on link at bounding box center [784, 267] width 27 height 27
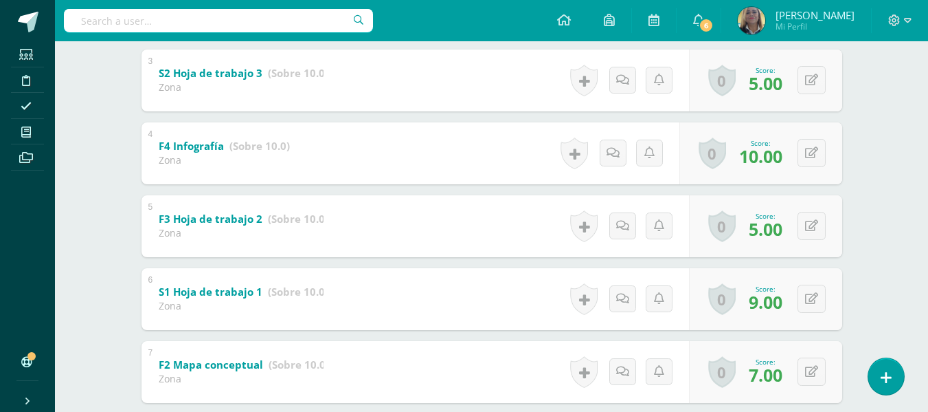
scroll to position [0, 0]
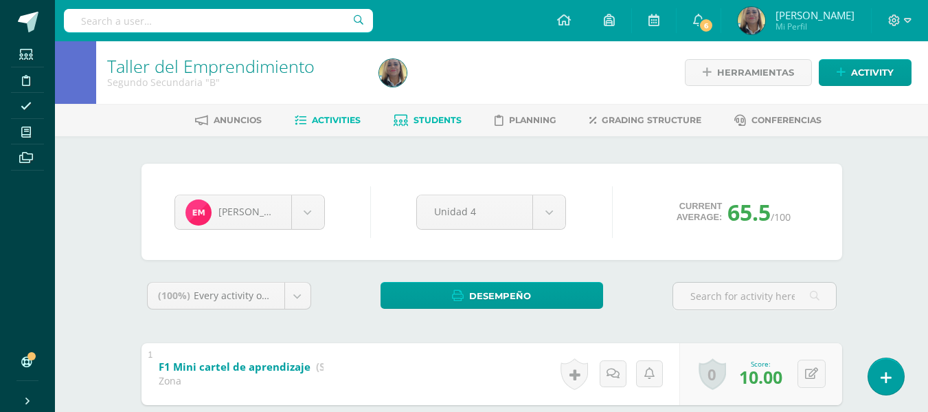
click at [333, 121] on span "Activities" at bounding box center [336, 120] width 49 height 10
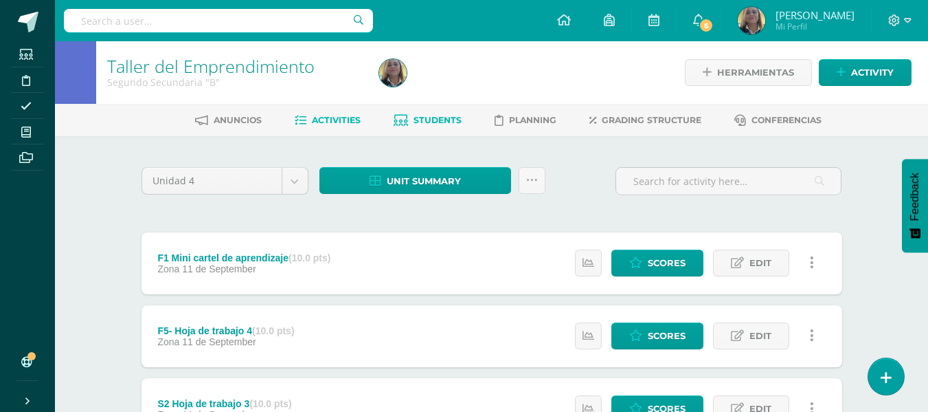
click at [430, 122] on span "Students" at bounding box center [438, 120] width 48 height 10
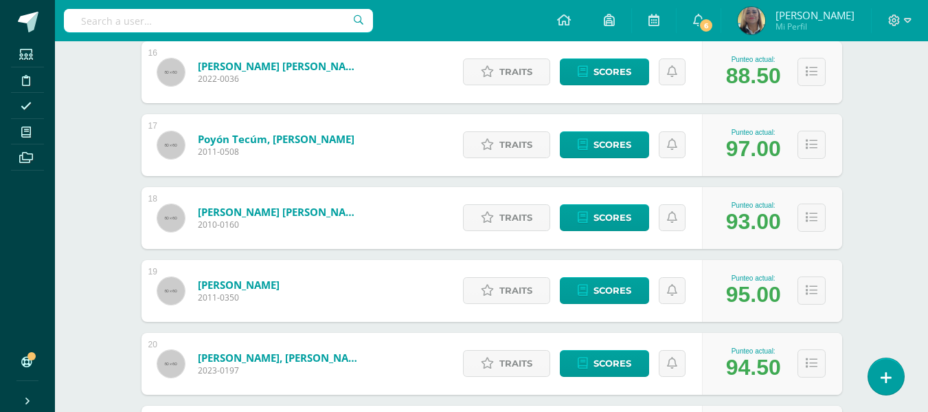
scroll to position [1451, 0]
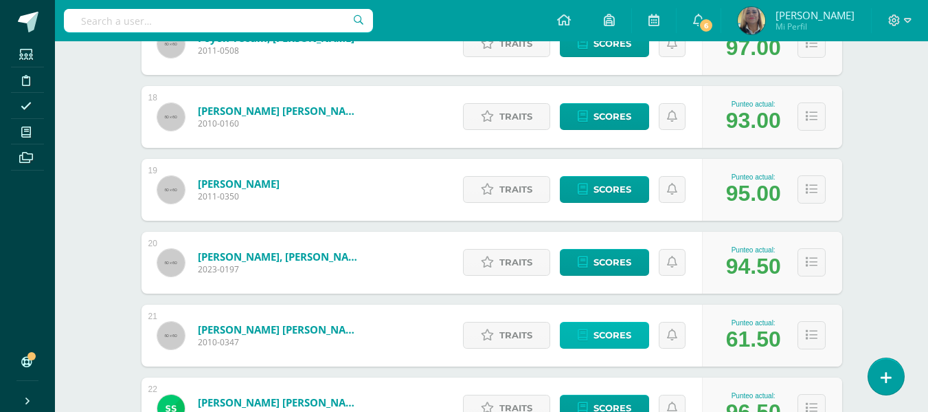
click at [599, 329] on span "Scores" at bounding box center [613, 334] width 38 height 25
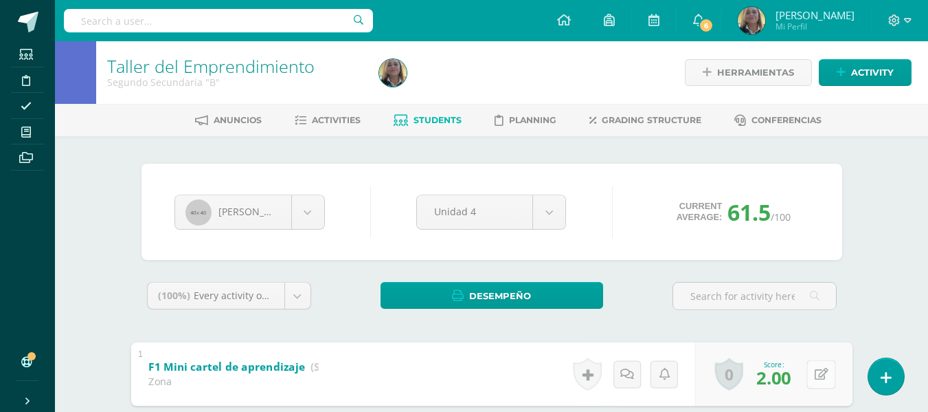
click at [817, 373] on icon at bounding box center [821, 374] width 14 height 12
type input "8"
click at [783, 381] on icon at bounding box center [785, 378] width 12 height 12
click at [343, 119] on span "Activities" at bounding box center [336, 120] width 49 height 10
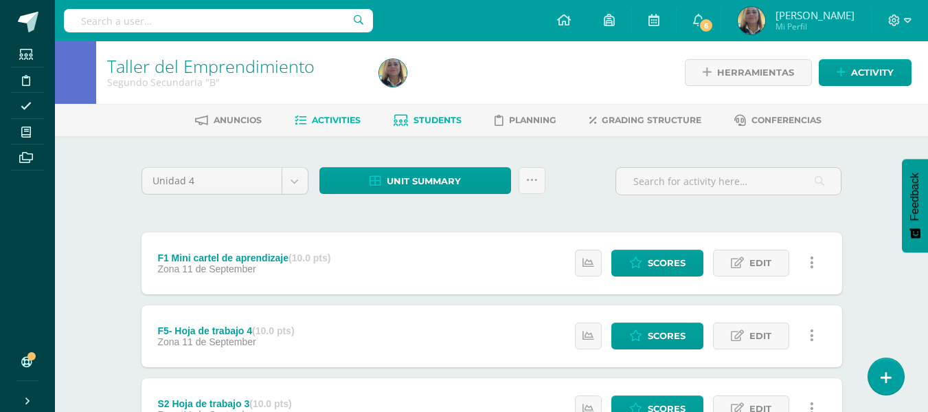
click at [424, 113] on link "Students" at bounding box center [428, 120] width 68 height 22
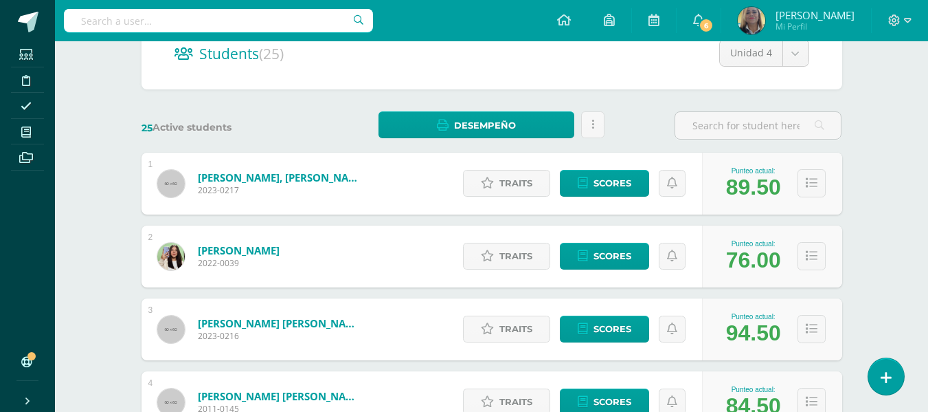
scroll to position [156, 0]
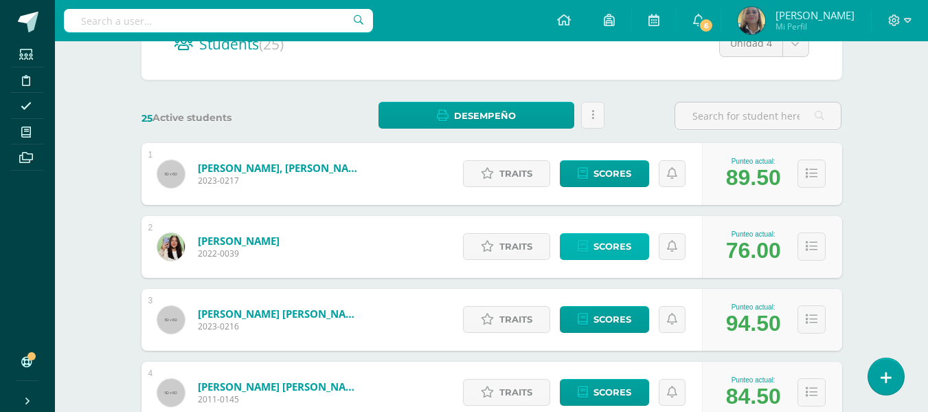
click at [609, 245] on span "Scores" at bounding box center [613, 246] width 38 height 25
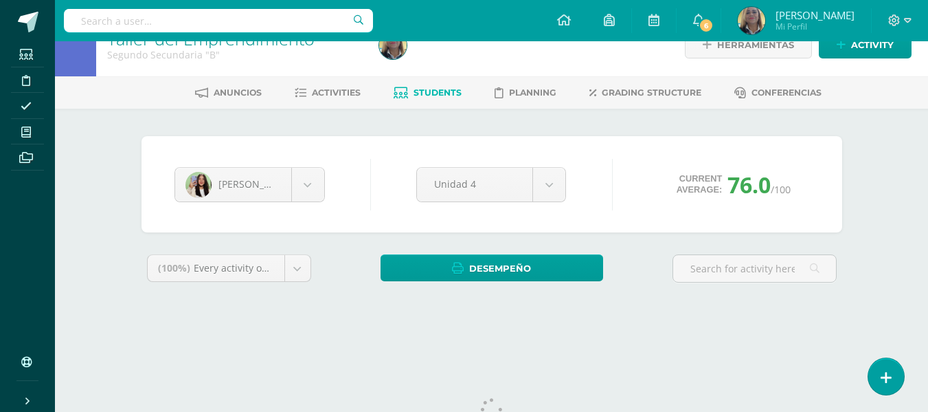
scroll to position [76, 0]
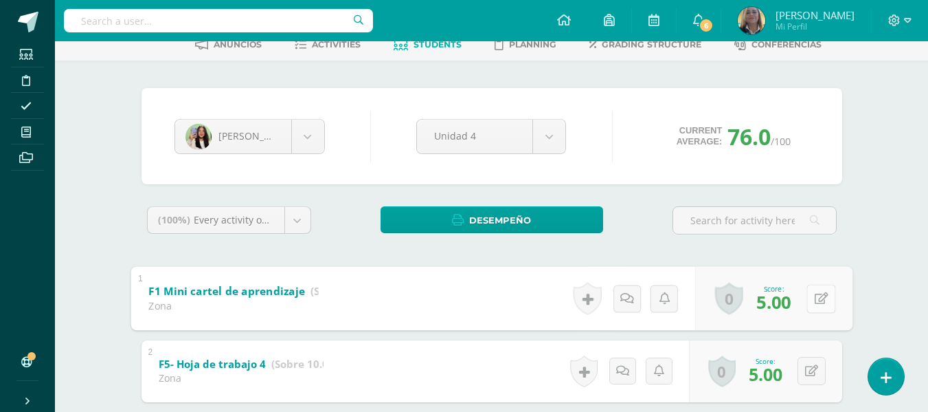
click at [811, 298] on button at bounding box center [821, 298] width 29 height 29
type input "1"
type input "7"
click at [809, 373] on button at bounding box center [812, 371] width 28 height 28
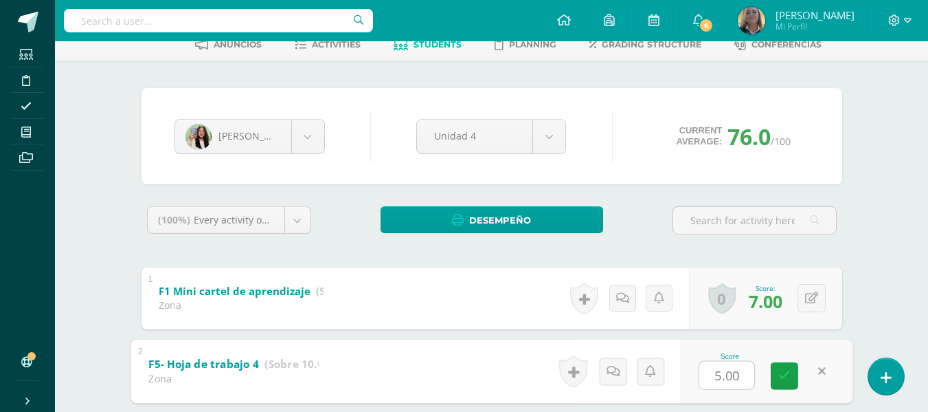
type input "7"
click at [787, 377] on icon at bounding box center [785, 376] width 12 height 12
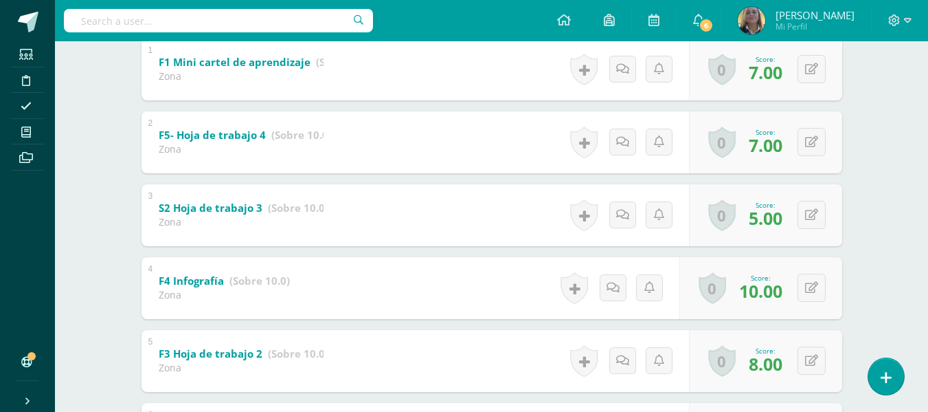
scroll to position [0, 0]
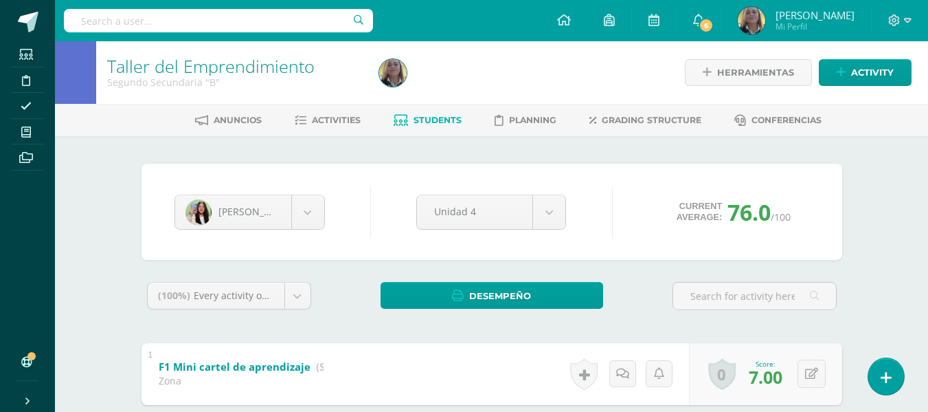
click at [311, 113] on link "Activities" at bounding box center [328, 120] width 66 height 22
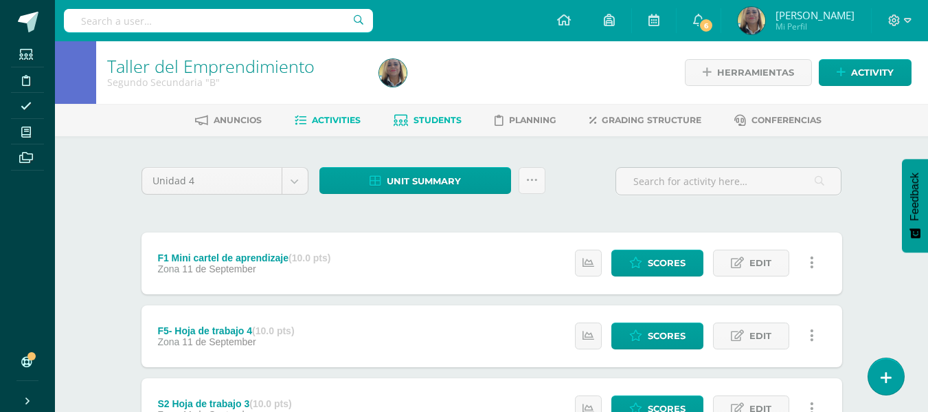
click at [425, 120] on span "Students" at bounding box center [438, 120] width 48 height 10
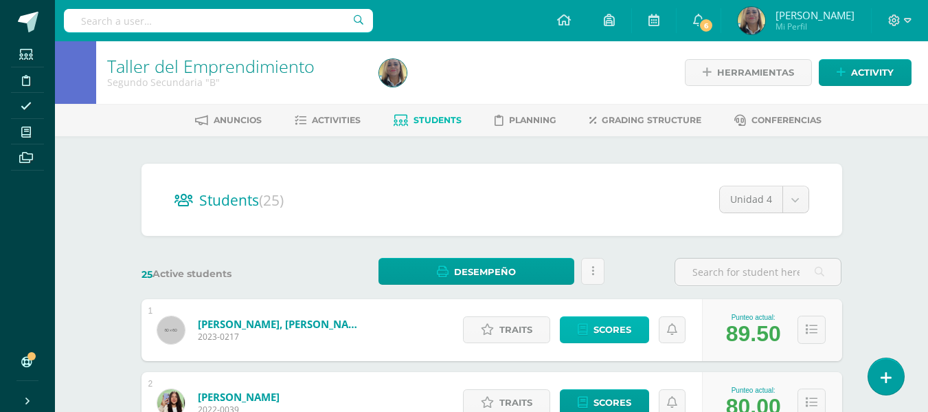
click at [604, 328] on span "Scores" at bounding box center [613, 329] width 38 height 25
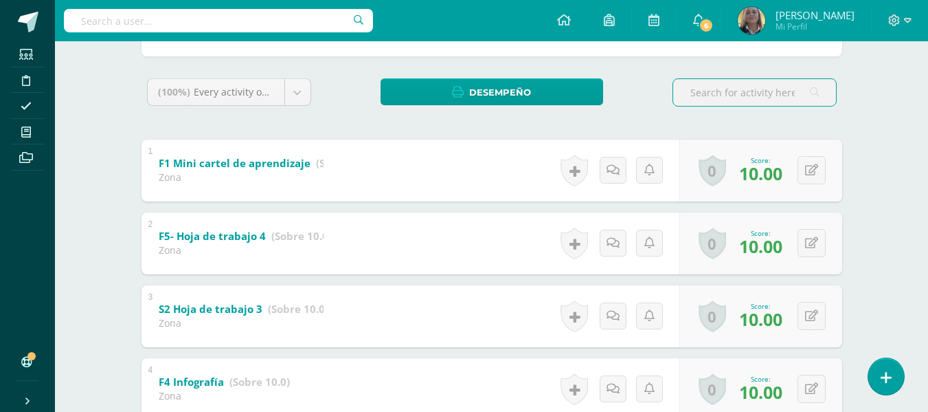
scroll to position [304, 0]
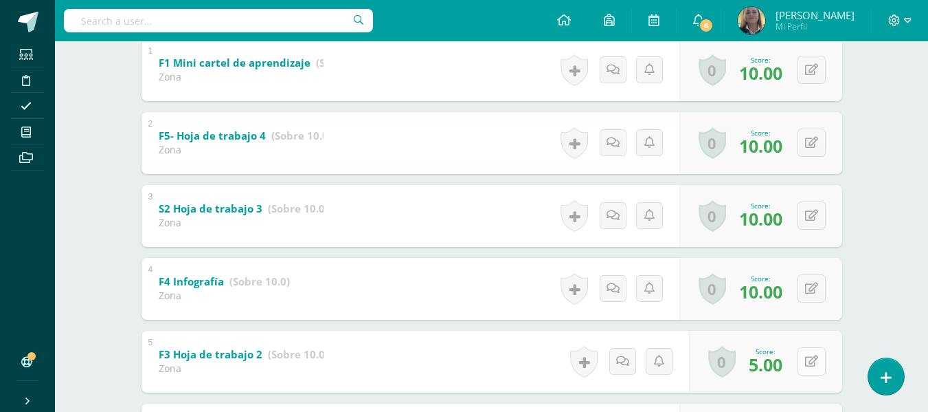
click at [812, 359] on button at bounding box center [812, 361] width 28 height 28
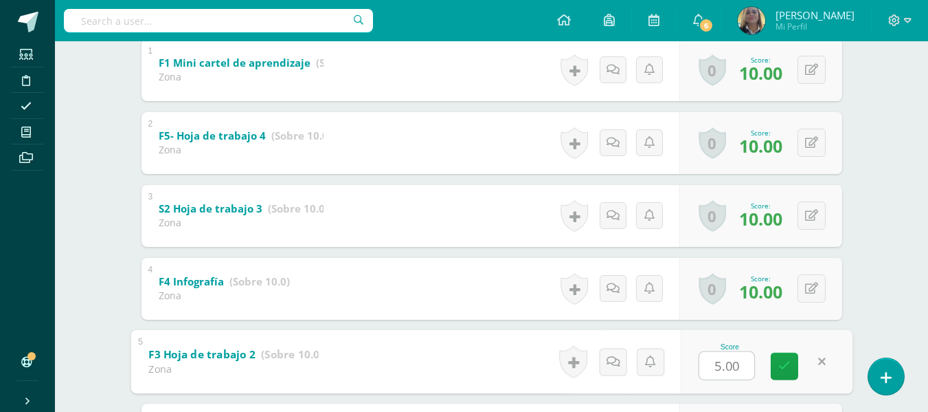
type input "7"
click at [784, 360] on icon at bounding box center [785, 366] width 12 height 12
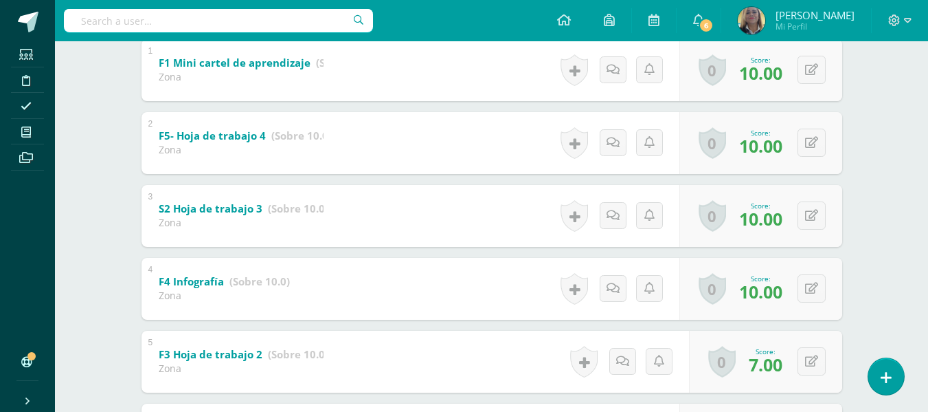
scroll to position [0, 0]
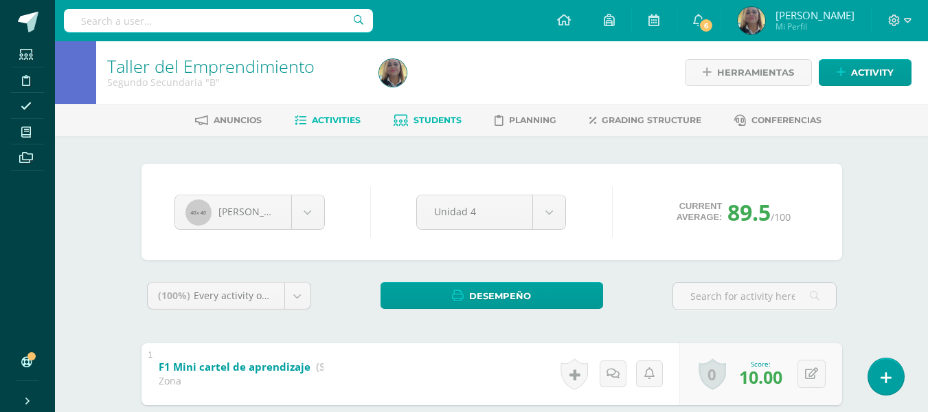
click at [327, 113] on link "Activities" at bounding box center [328, 120] width 66 height 22
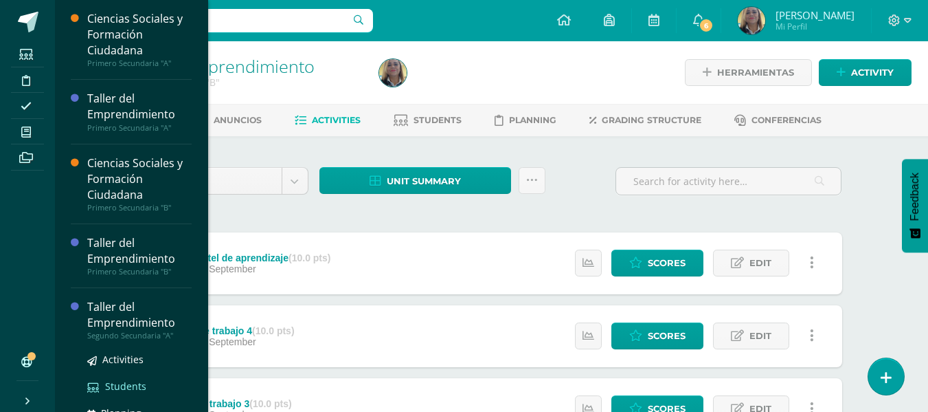
click at [129, 389] on span "Students" at bounding box center [125, 385] width 41 height 13
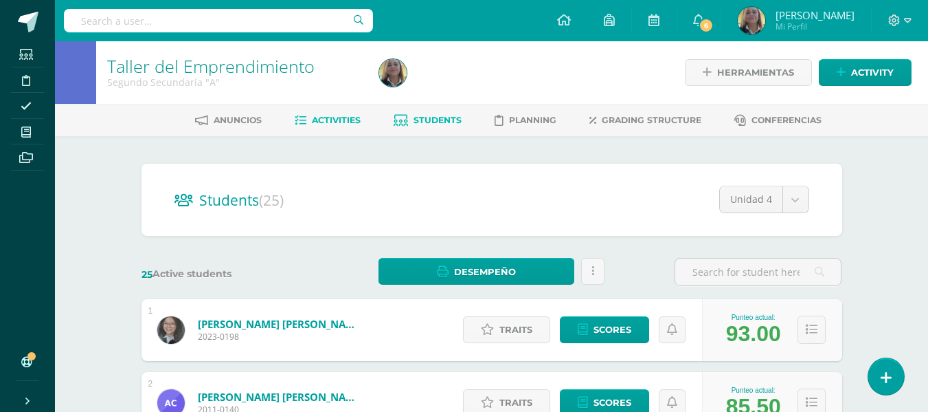
click at [324, 121] on span "Activities" at bounding box center [336, 120] width 49 height 10
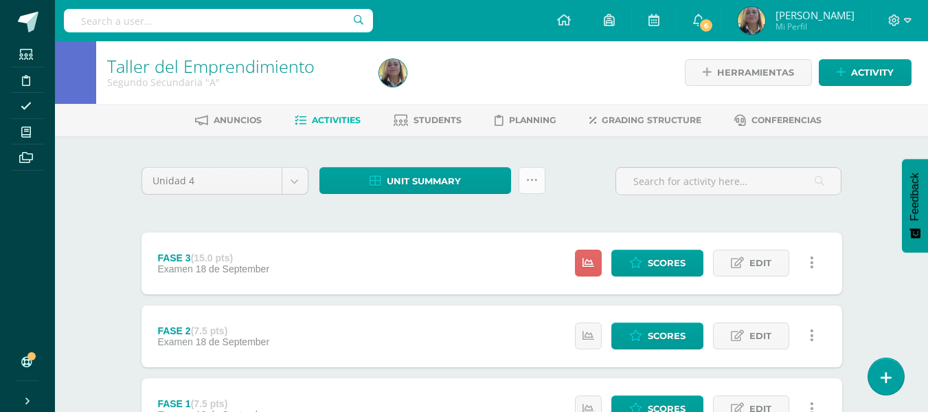
click at [537, 181] on icon at bounding box center [532, 181] width 12 height 12
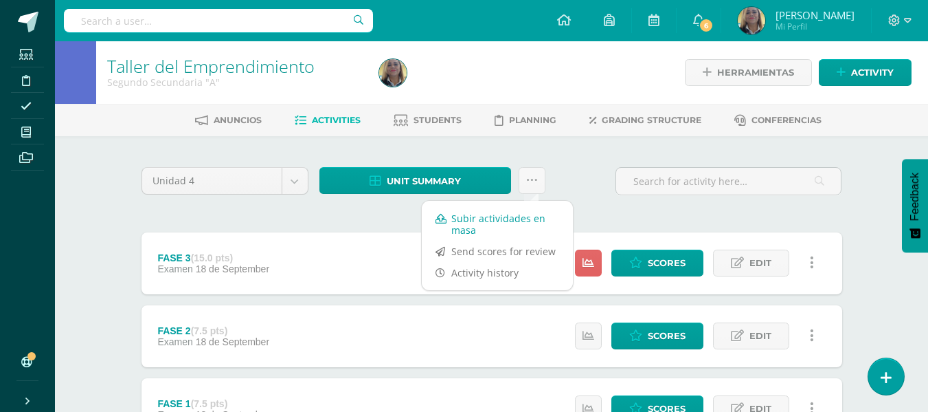
click at [486, 227] on link "Subir actividades en masa" at bounding box center [497, 224] width 151 height 33
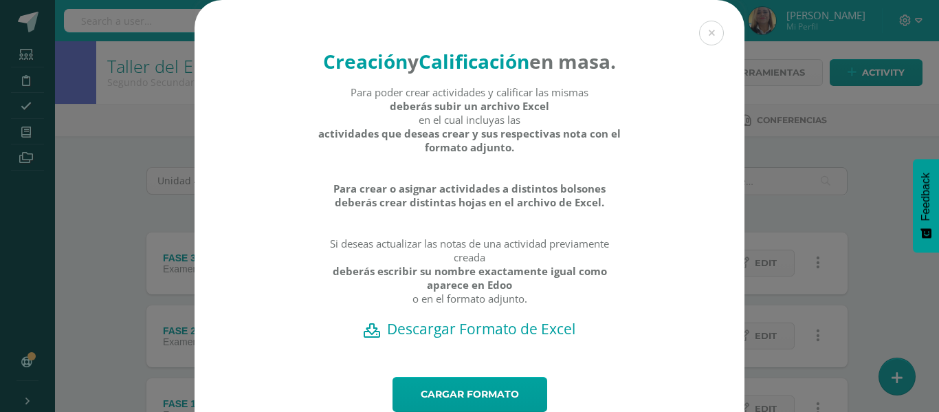
click at [458, 338] on h2 "Descargar Formato de Excel" at bounding box center [470, 328] width 502 height 19
click at [471, 407] on link "Cargar formato" at bounding box center [469, 394] width 155 height 35
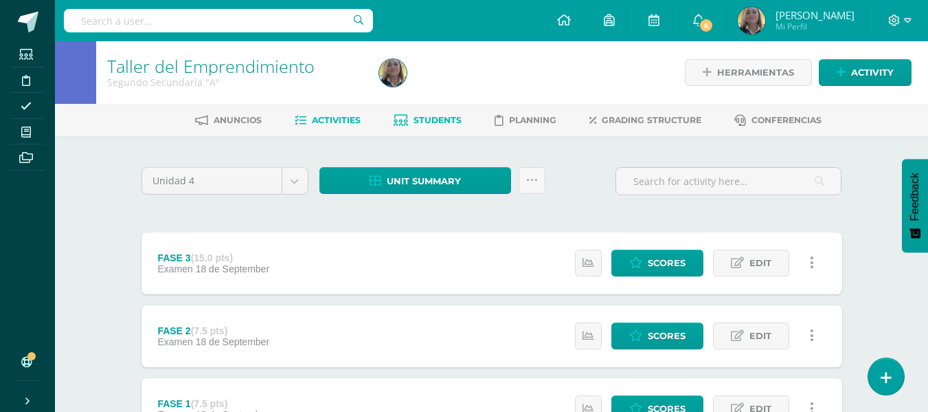
click at [436, 118] on span "Students" at bounding box center [438, 120] width 48 height 10
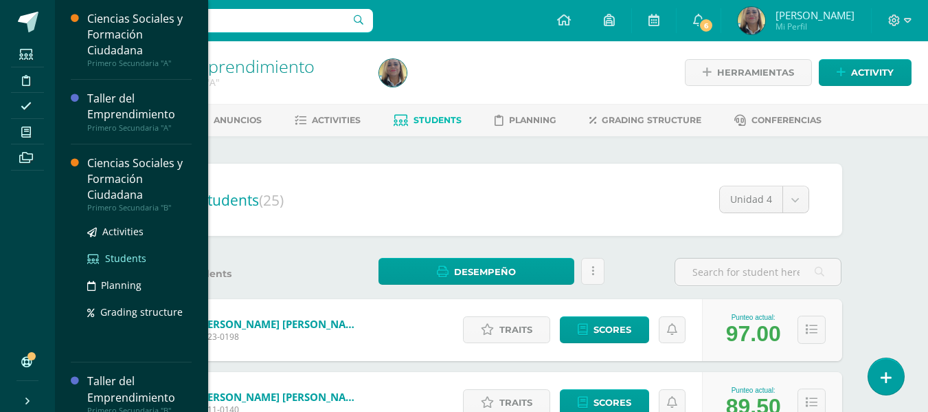
click at [125, 258] on span "Students" at bounding box center [125, 258] width 41 height 13
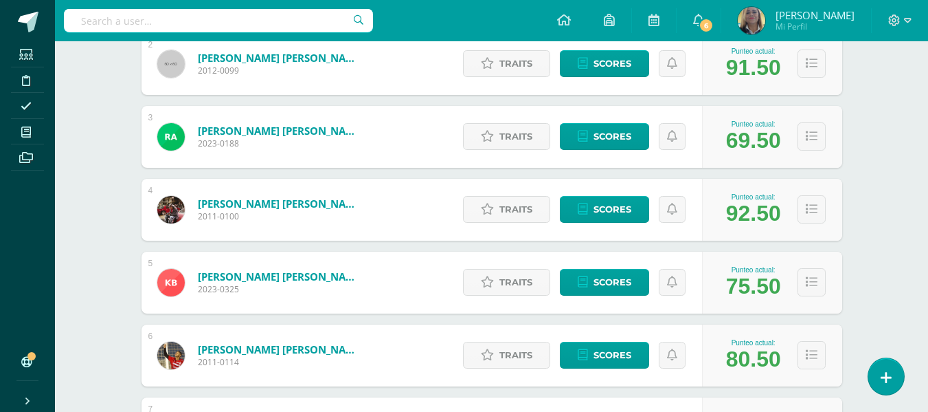
scroll to position [366, 0]
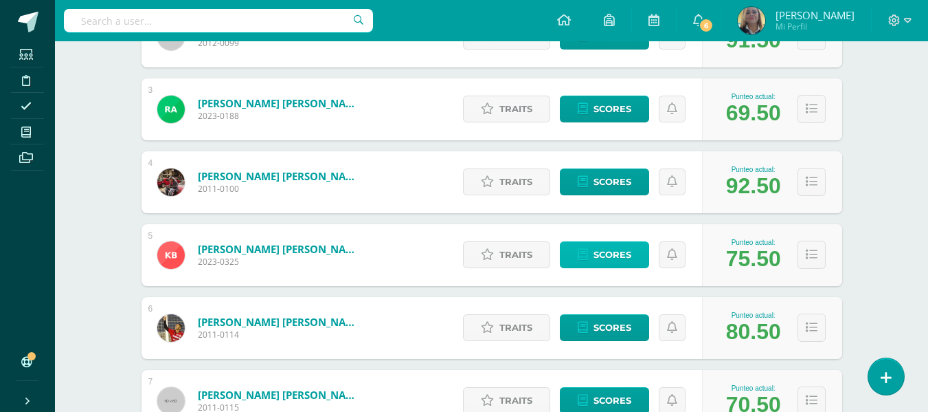
click at [601, 252] on span "Scores" at bounding box center [613, 254] width 38 height 25
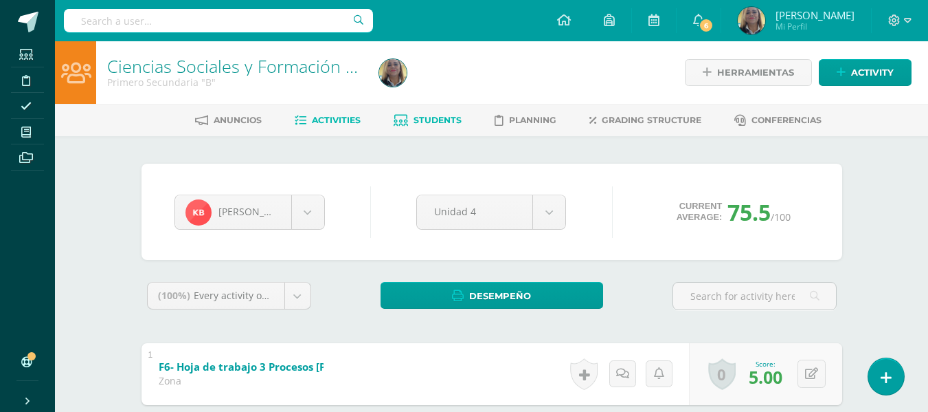
click at [330, 120] on span "Activities" at bounding box center [336, 120] width 49 height 10
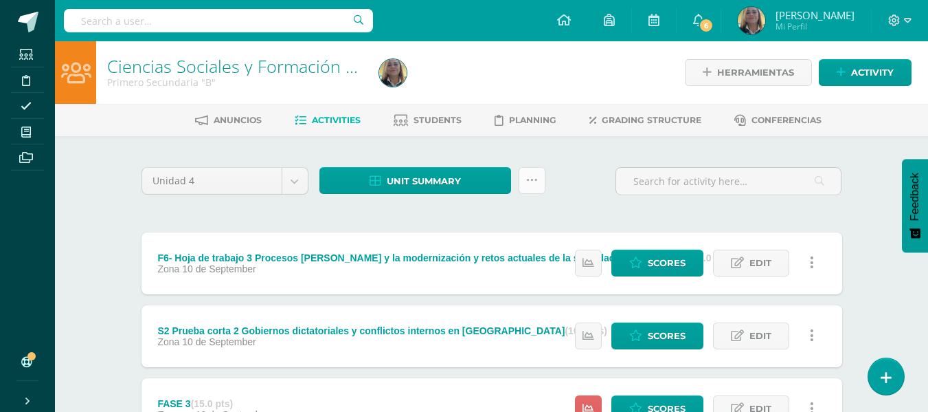
click at [534, 180] on icon at bounding box center [532, 181] width 12 height 12
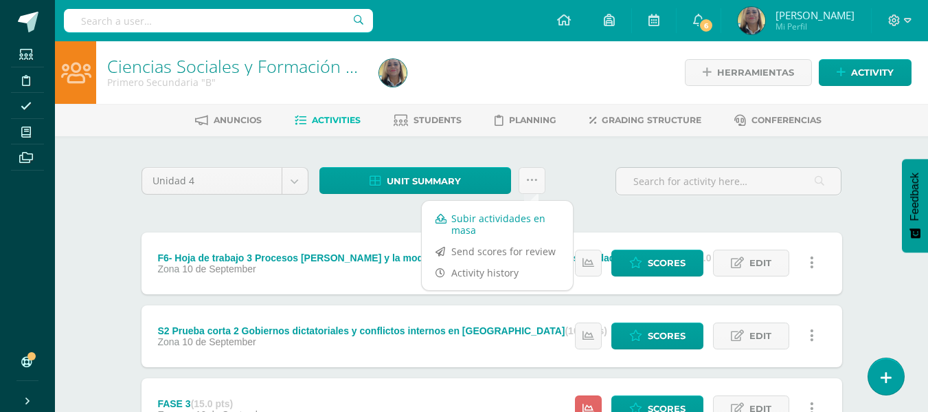
click at [465, 221] on link "Subir actividades en masa" at bounding box center [497, 224] width 151 height 33
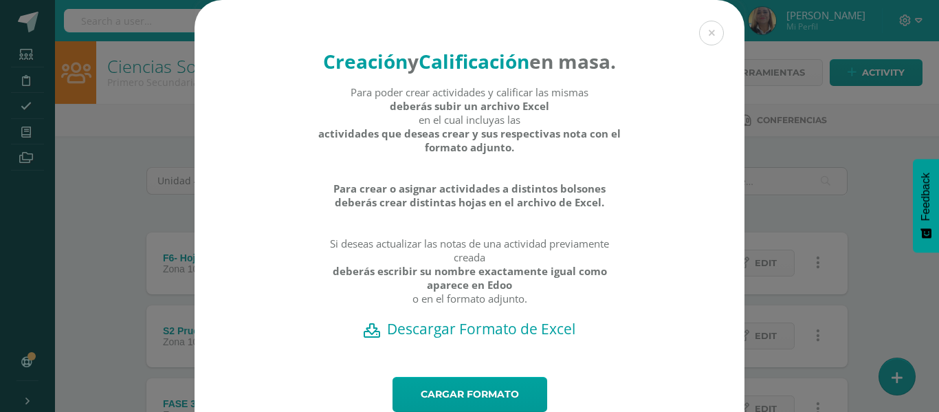
click at [420, 338] on h2 "Descargar Formato de Excel" at bounding box center [470, 328] width 502 height 19
click at [479, 403] on link "Cargar formato" at bounding box center [469, 394] width 155 height 35
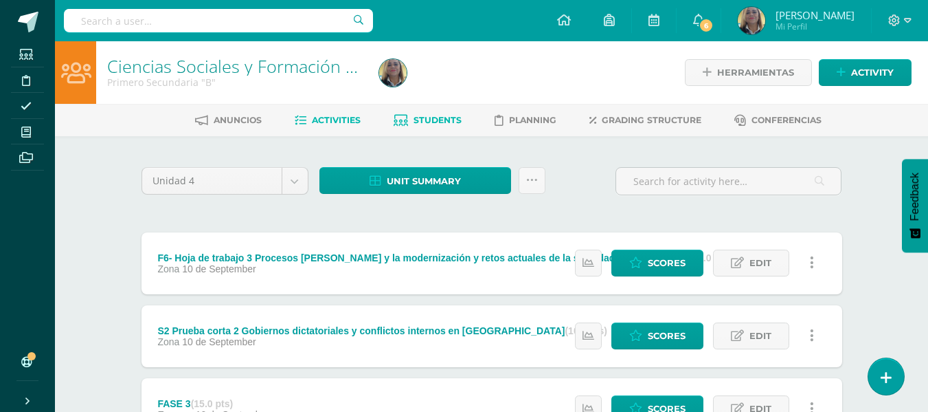
click at [443, 121] on span "Students" at bounding box center [438, 120] width 48 height 10
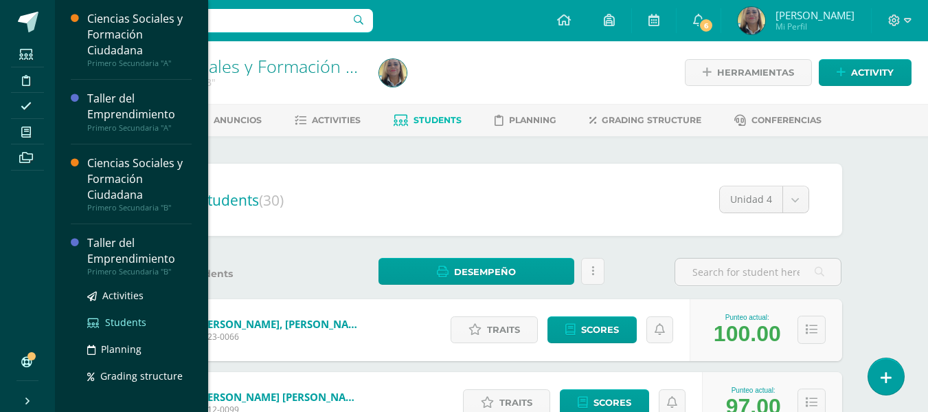
click at [125, 320] on span "Students" at bounding box center [125, 321] width 41 height 13
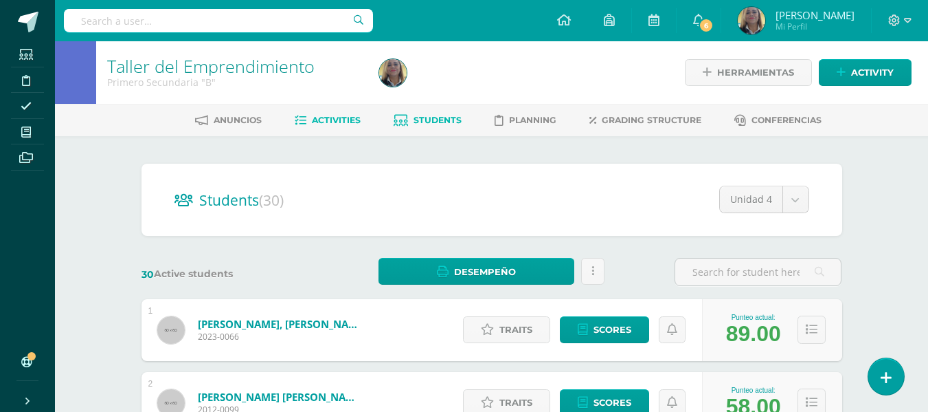
click at [333, 120] on span "Activities" at bounding box center [336, 120] width 49 height 10
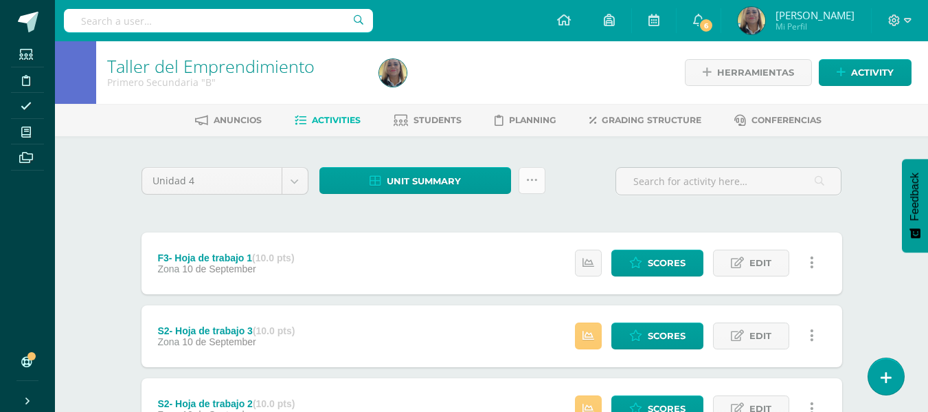
click at [535, 177] on icon at bounding box center [532, 181] width 12 height 12
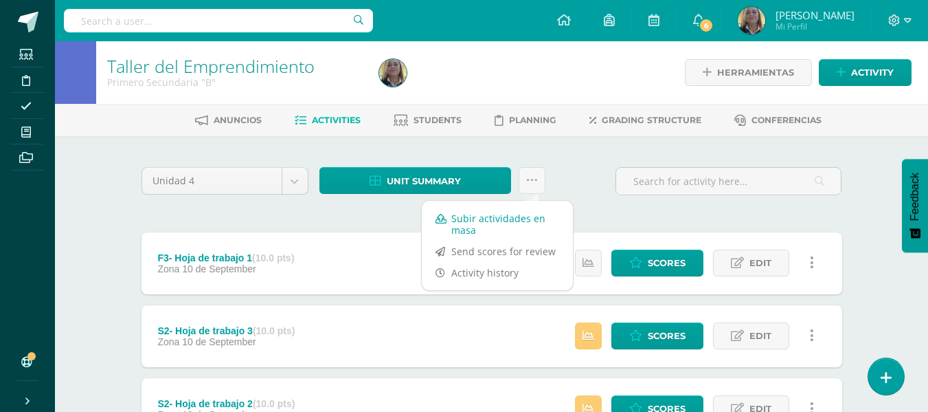
click at [475, 221] on link "Subir actividades en masa" at bounding box center [497, 224] width 151 height 33
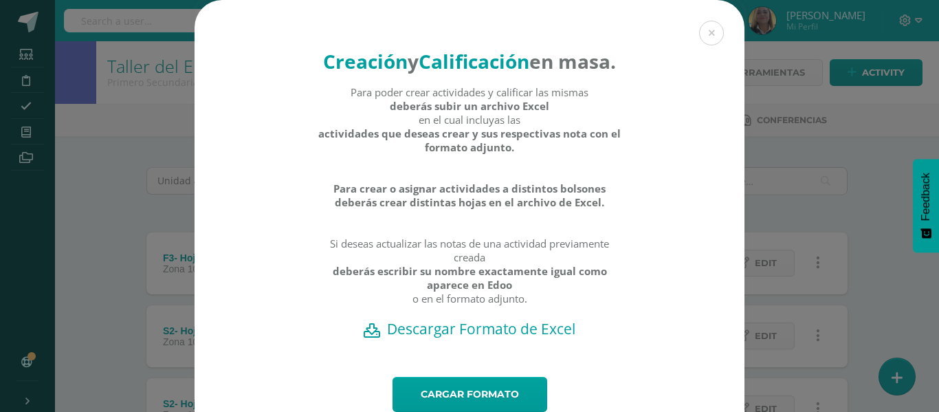
click at [418, 338] on h2 "Descargar Formato de Excel" at bounding box center [470, 328] width 502 height 19
click at [494, 407] on link "Cargar formato" at bounding box center [469, 394] width 155 height 35
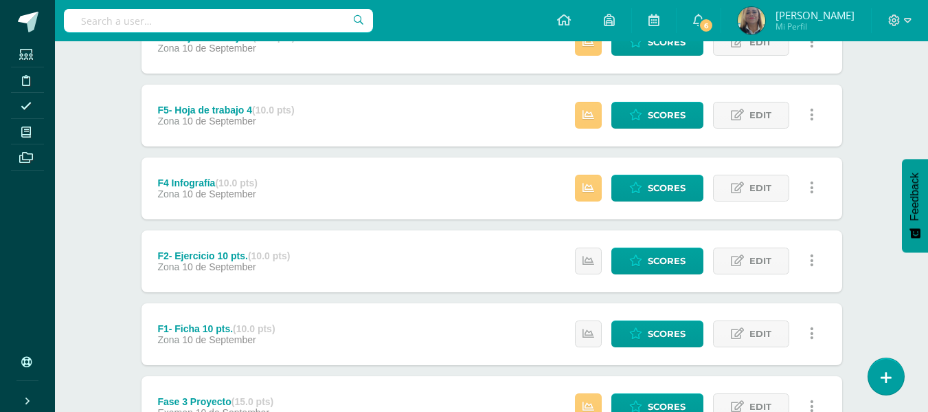
scroll to position [6, 0]
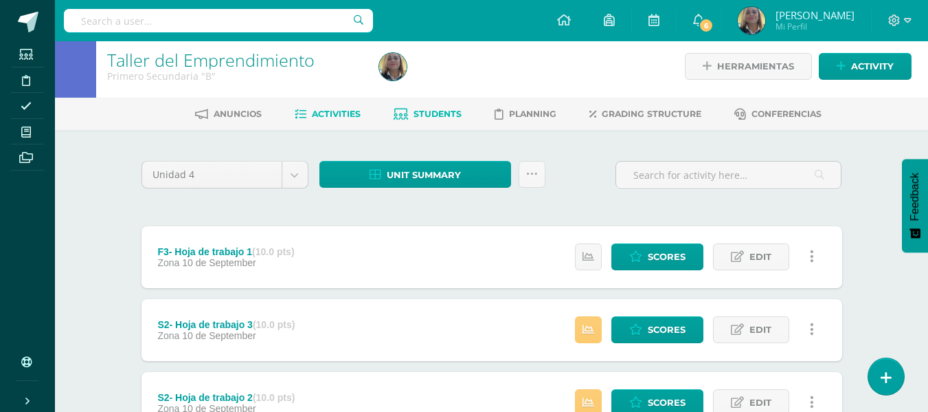
click at [441, 115] on span "Students" at bounding box center [438, 114] width 48 height 10
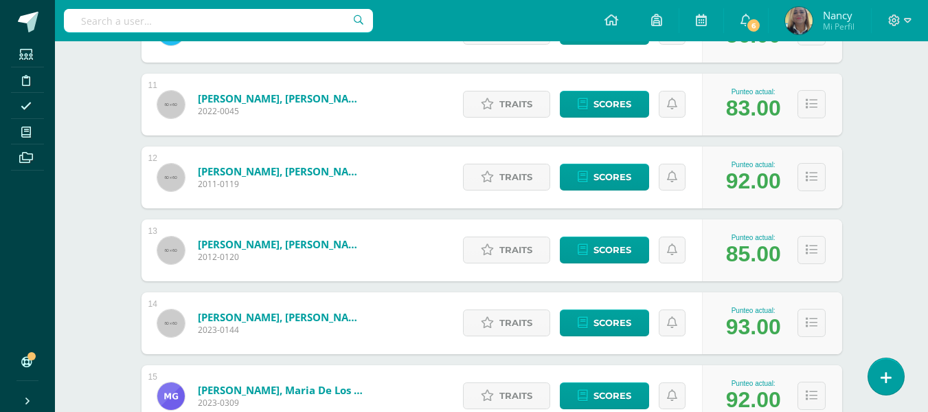
scroll to position [113, 0]
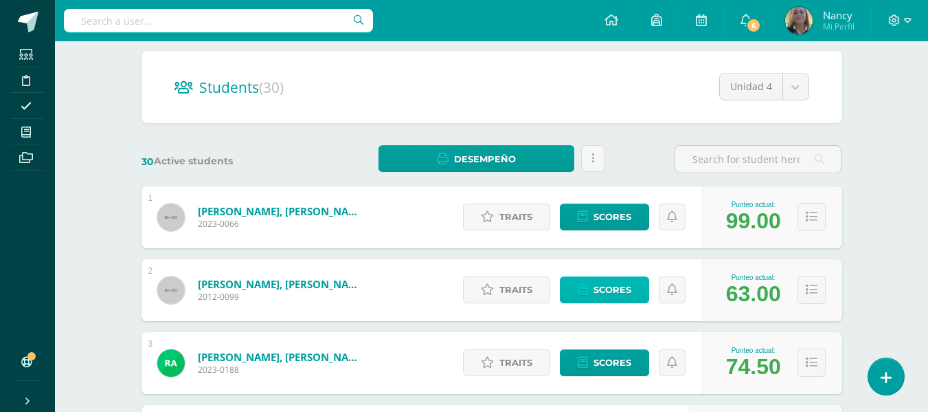
click at [603, 287] on span "Scores" at bounding box center [613, 289] width 38 height 25
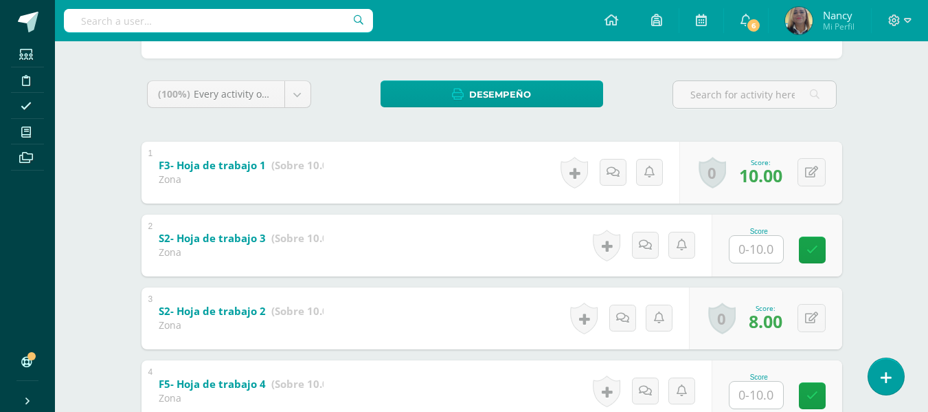
scroll to position [247, 0]
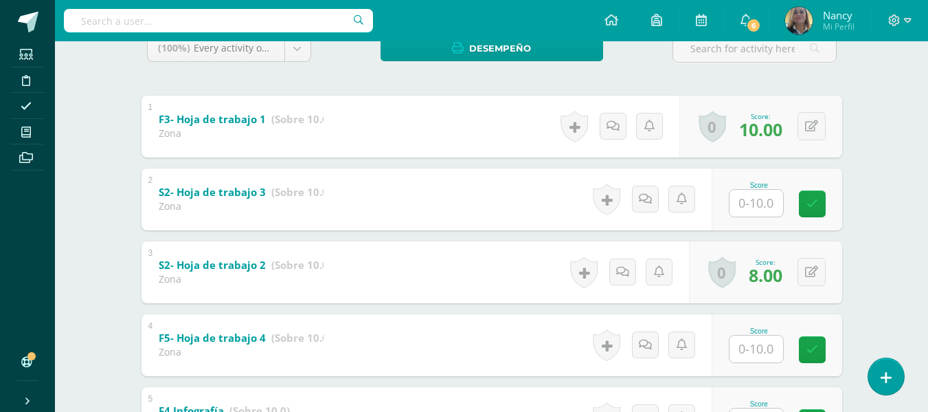
click at [757, 210] on input "text" at bounding box center [757, 203] width 54 height 27
type input "10"
click at [824, 201] on icon at bounding box center [822, 204] width 12 height 12
click at [761, 353] on input "text" at bounding box center [757, 348] width 54 height 27
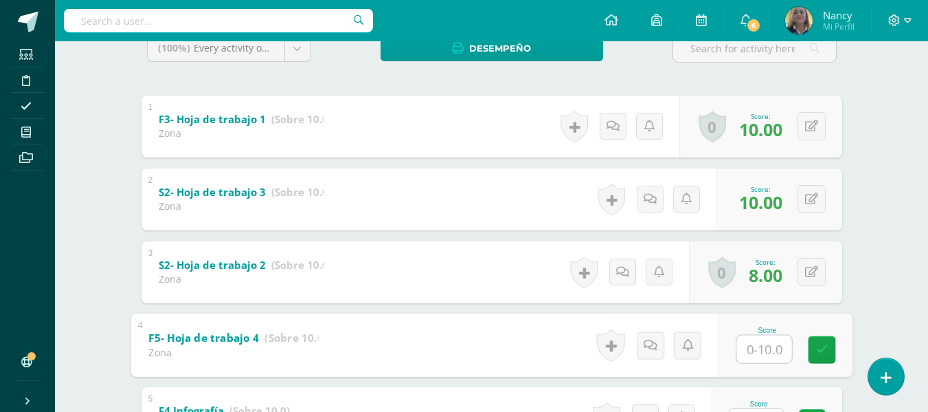
type input "8"
click at [820, 345] on icon at bounding box center [822, 350] width 12 height 12
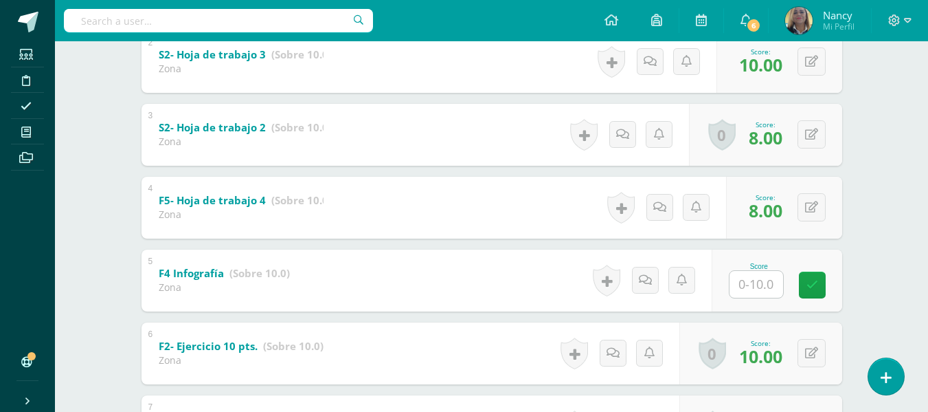
scroll to position [430, 0]
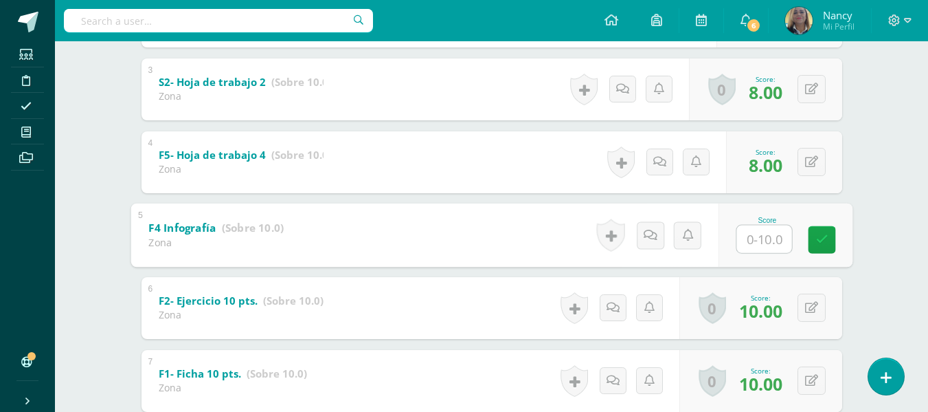
click at [759, 241] on input "text" at bounding box center [764, 238] width 55 height 27
type input "1"
type input "7"
click at [816, 235] on icon at bounding box center [822, 240] width 12 height 12
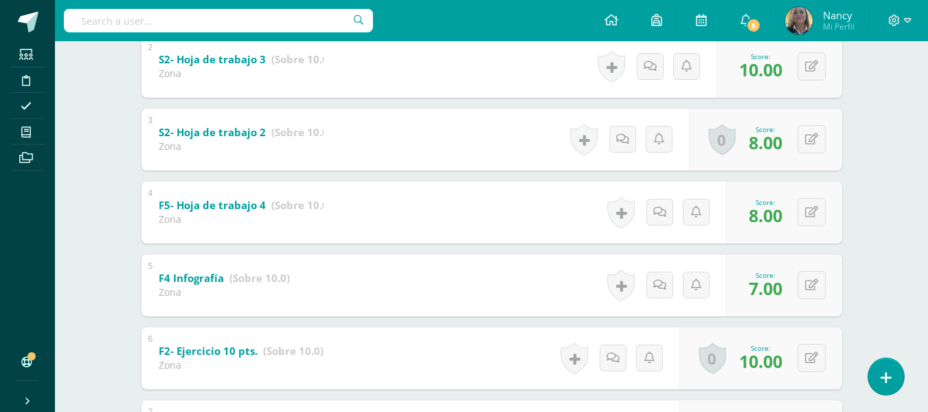
scroll to position [20, 0]
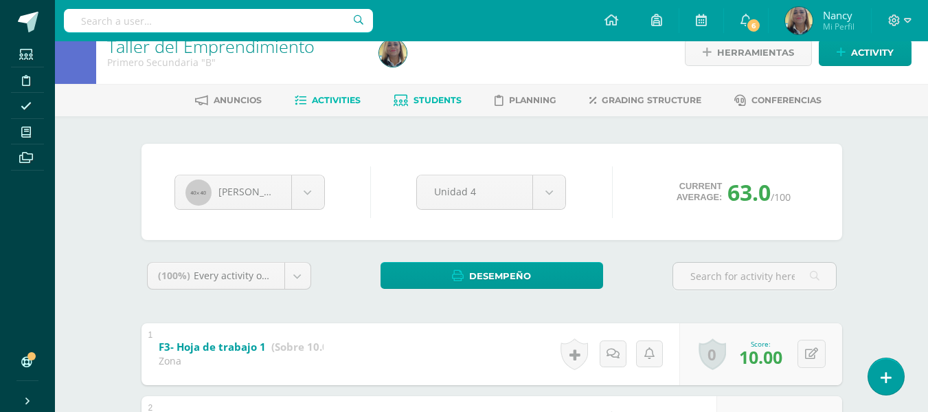
click at [334, 100] on span "Activities" at bounding box center [336, 100] width 49 height 10
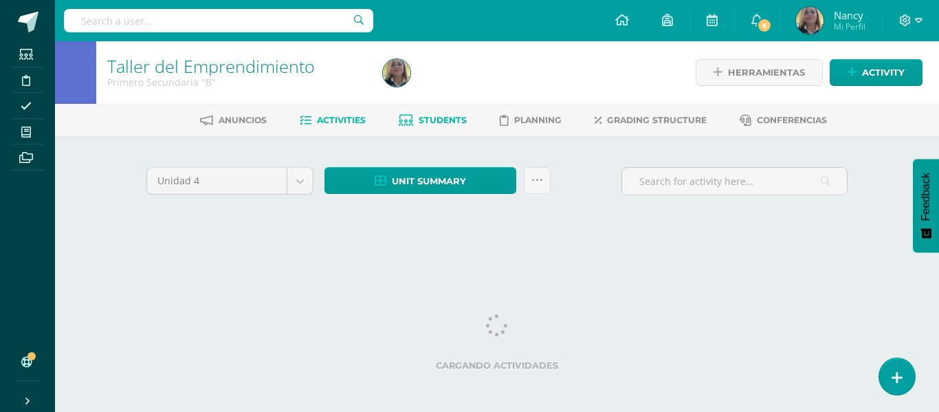
click at [430, 117] on span "Students" at bounding box center [443, 120] width 48 height 10
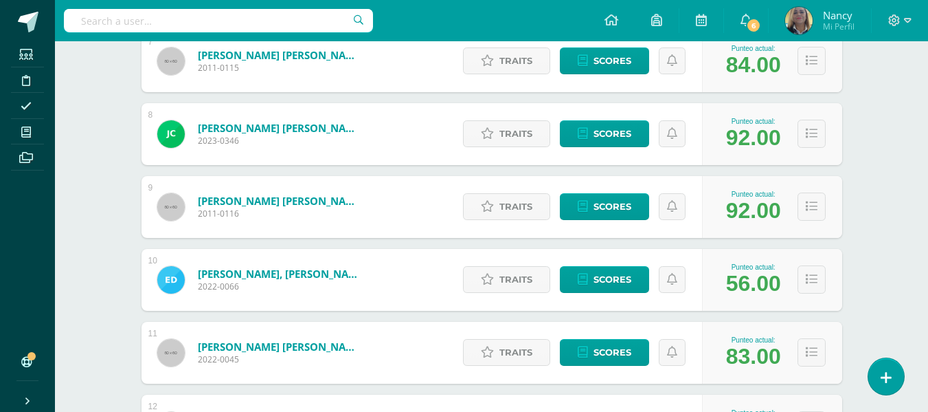
scroll to position [751, 0]
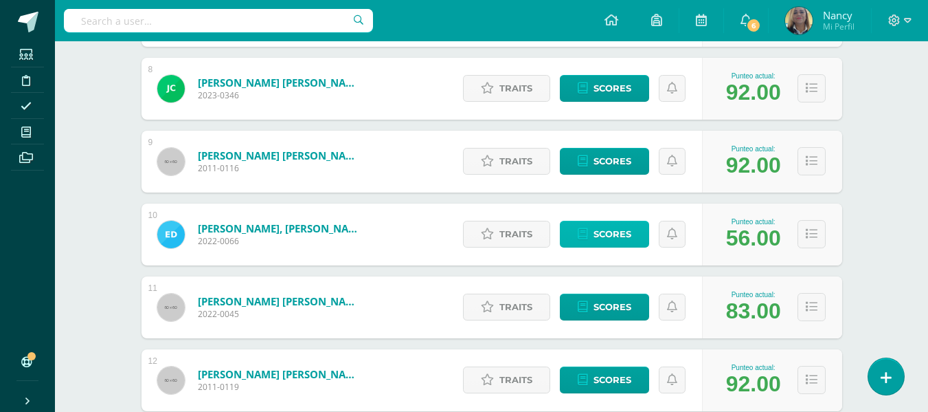
click at [616, 232] on span "Scores" at bounding box center [613, 233] width 38 height 25
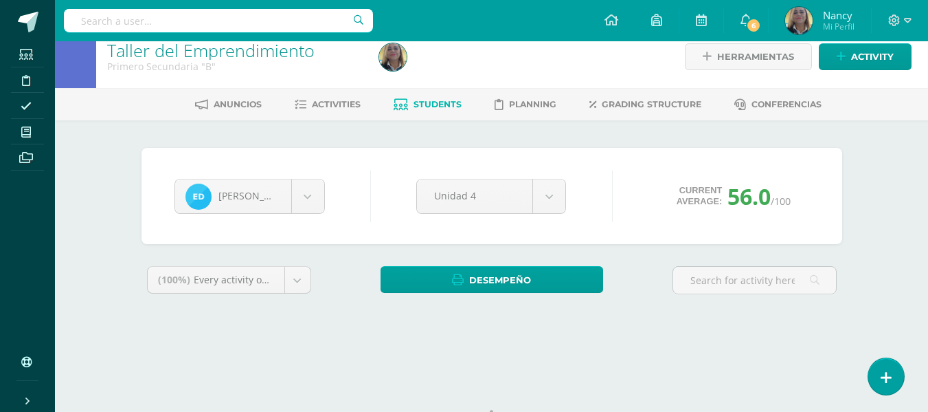
scroll to position [76, 0]
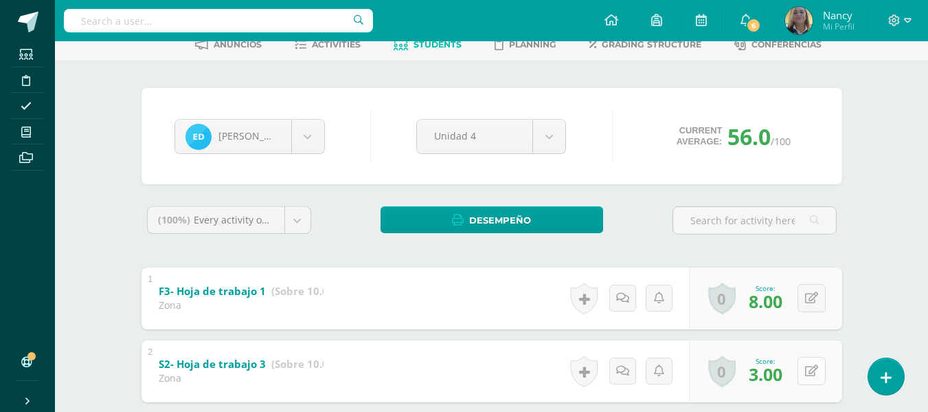
click at [810, 368] on button at bounding box center [812, 371] width 28 height 28
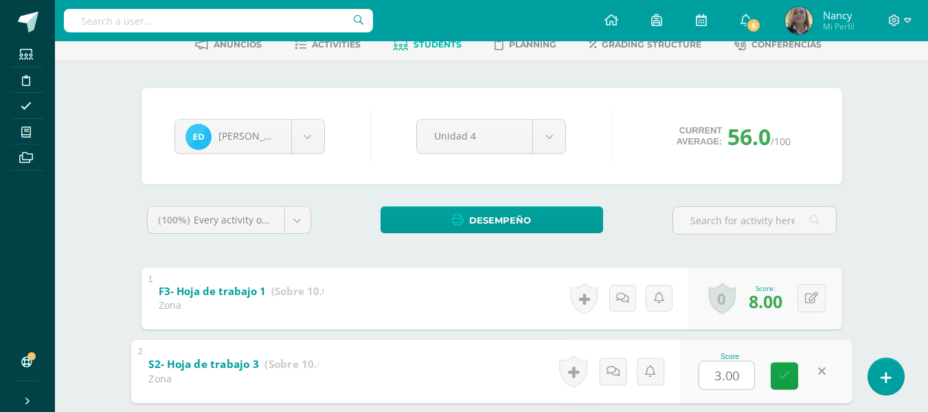
type input "8"
click at [787, 372] on icon at bounding box center [785, 376] width 12 height 12
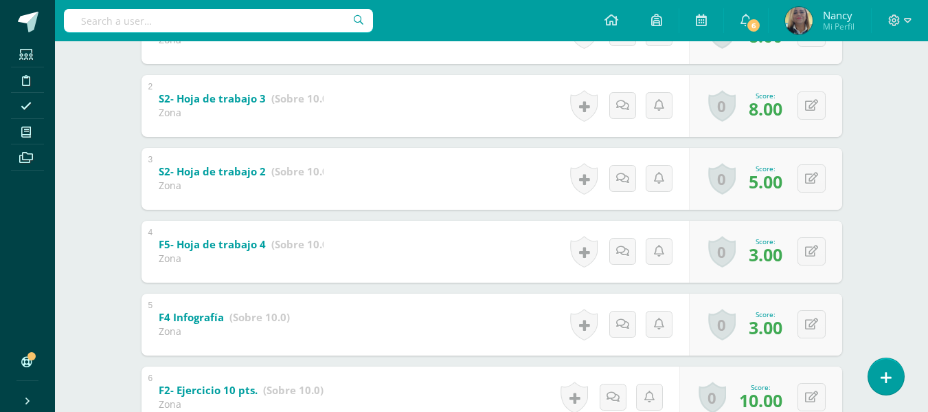
scroll to position [359, 0]
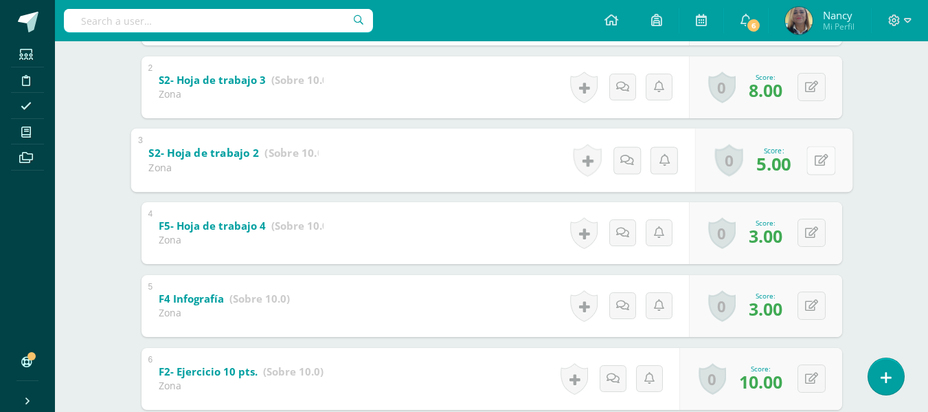
click at [815, 160] on icon at bounding box center [821, 160] width 14 height 12
type input "8"
click at [782, 159] on icon at bounding box center [785, 165] width 12 height 12
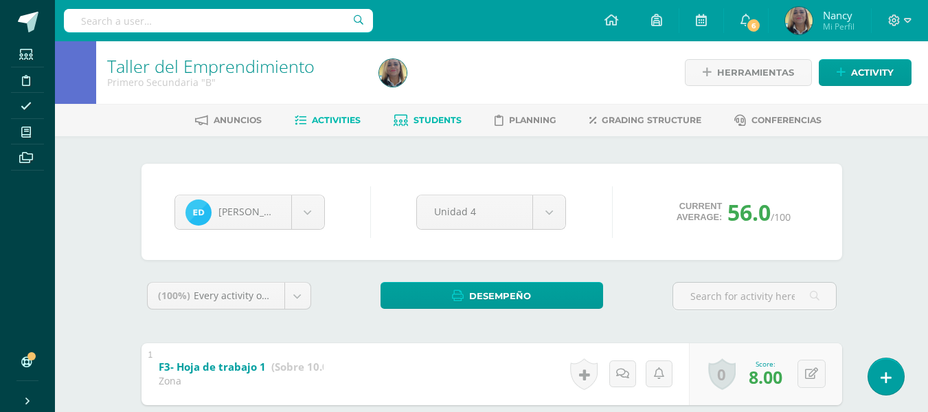
click at [335, 117] on span "Activities" at bounding box center [336, 120] width 49 height 10
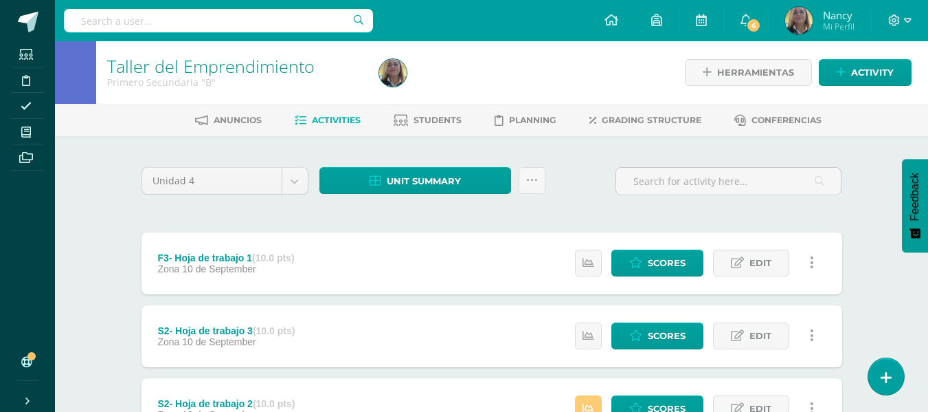
click at [416, 117] on span "Students" at bounding box center [438, 120] width 48 height 10
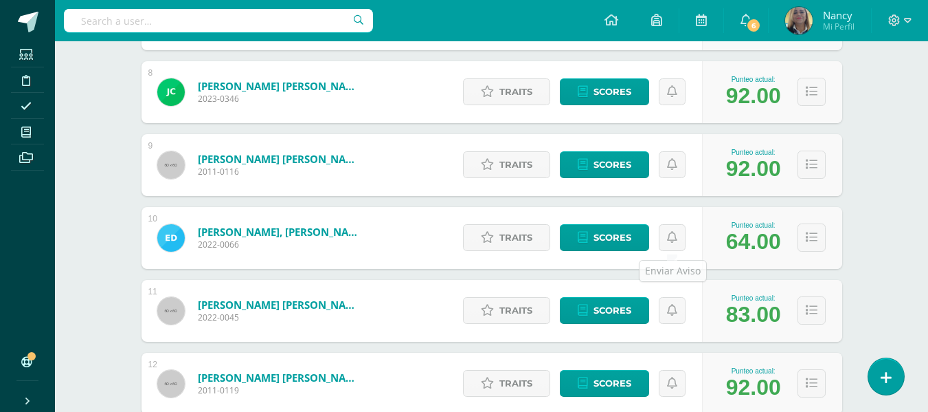
scroll to position [756, 0]
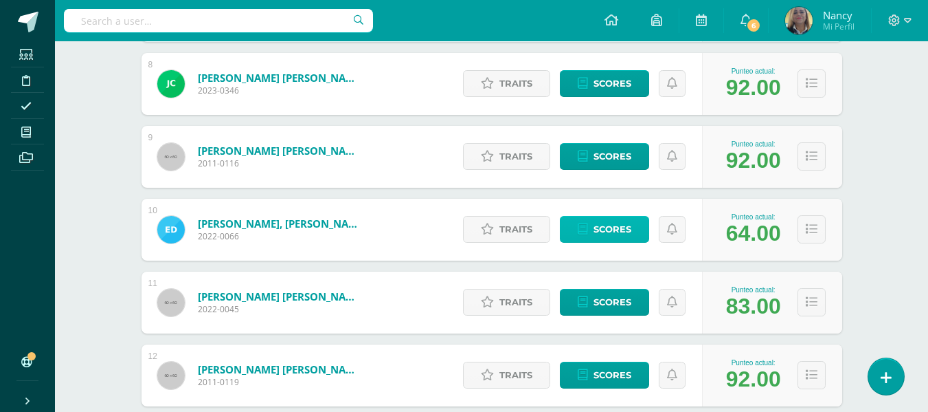
click at [597, 228] on span "Scores" at bounding box center [613, 228] width 38 height 25
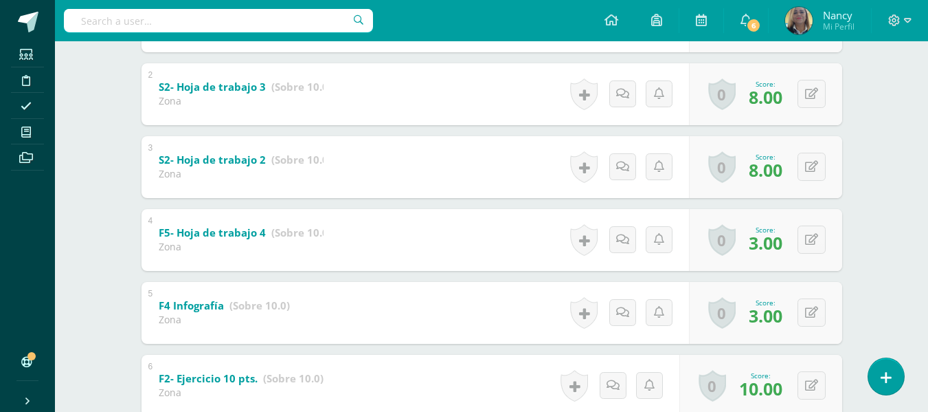
scroll to position [419, 0]
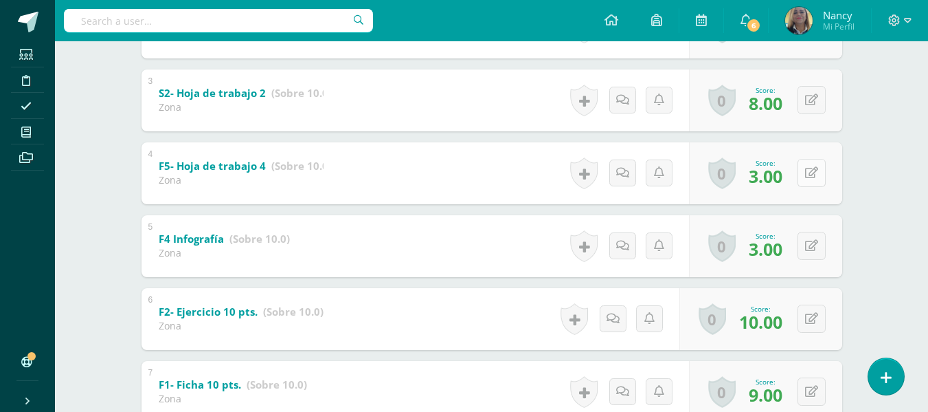
click at [810, 169] on button at bounding box center [812, 173] width 28 height 28
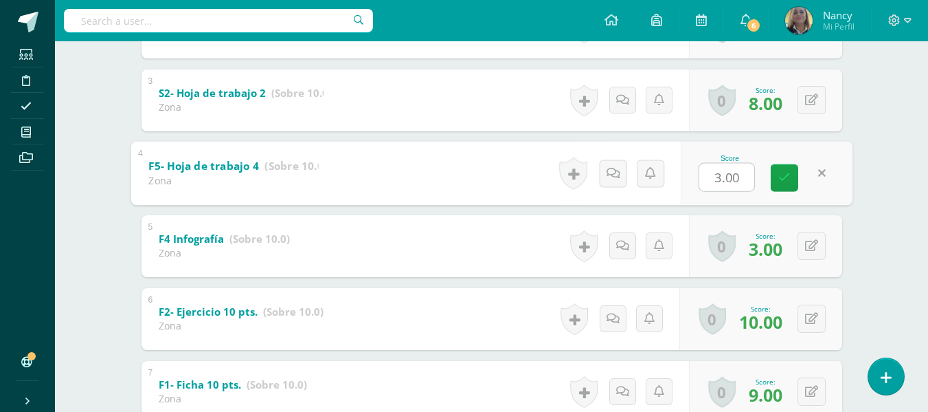
type input "7"
click at [794, 175] on link at bounding box center [784, 177] width 27 height 27
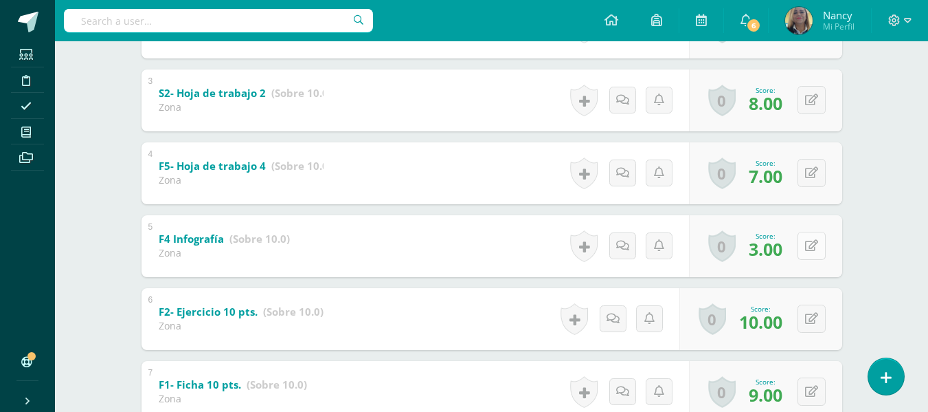
click at [813, 245] on button at bounding box center [812, 246] width 28 height 28
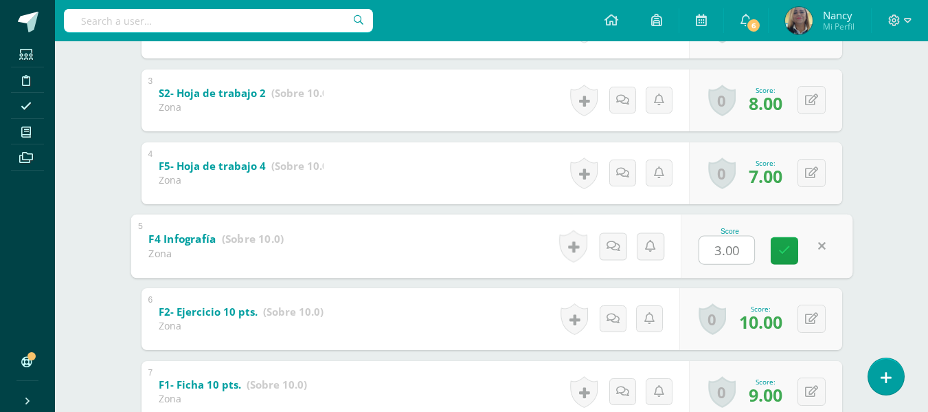
type input "7"
click at [781, 248] on icon at bounding box center [785, 251] width 12 height 12
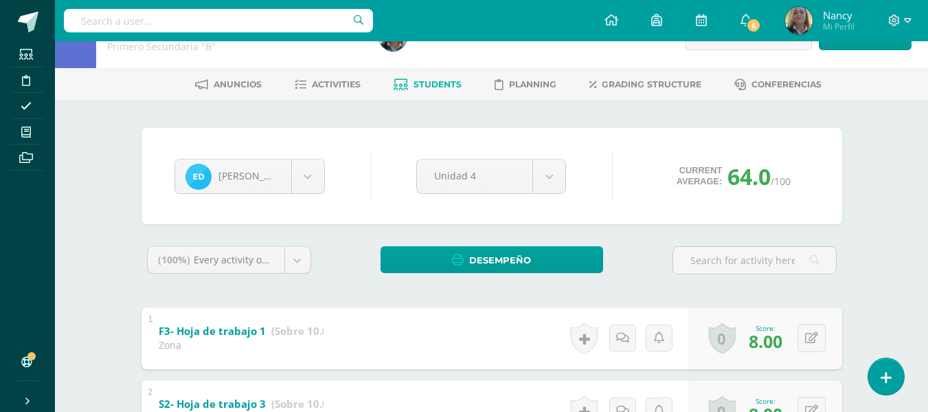
scroll to position [0, 0]
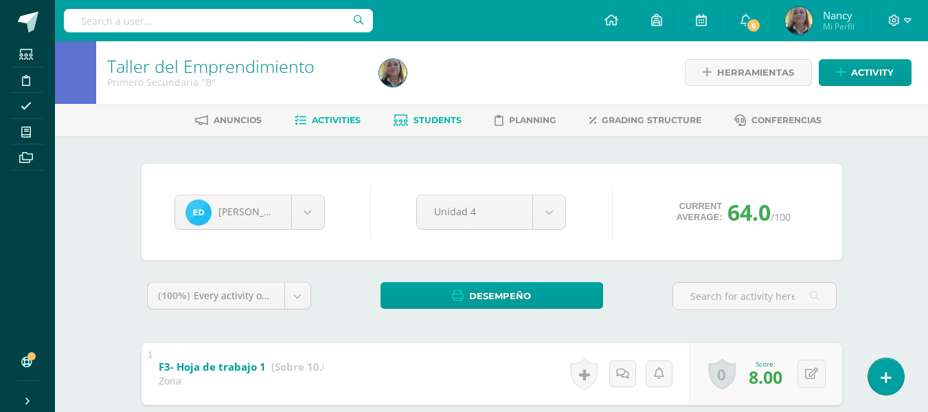
click at [331, 113] on link "Activities" at bounding box center [328, 120] width 66 height 22
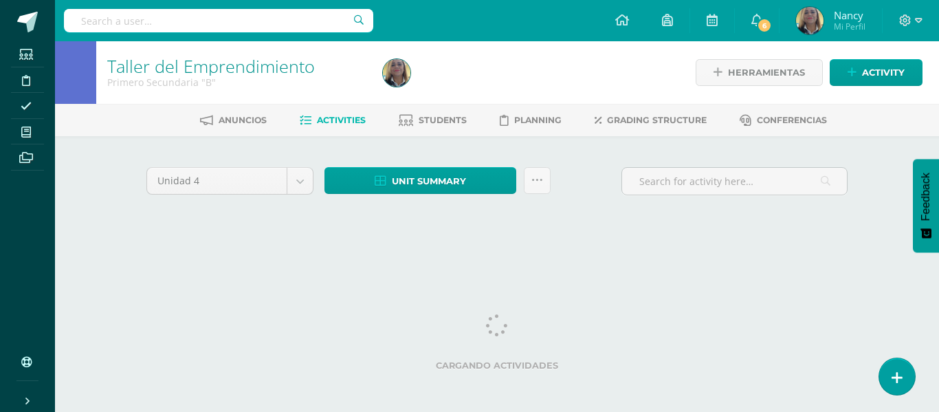
click at [432, 120] on span "Students" at bounding box center [443, 120] width 48 height 10
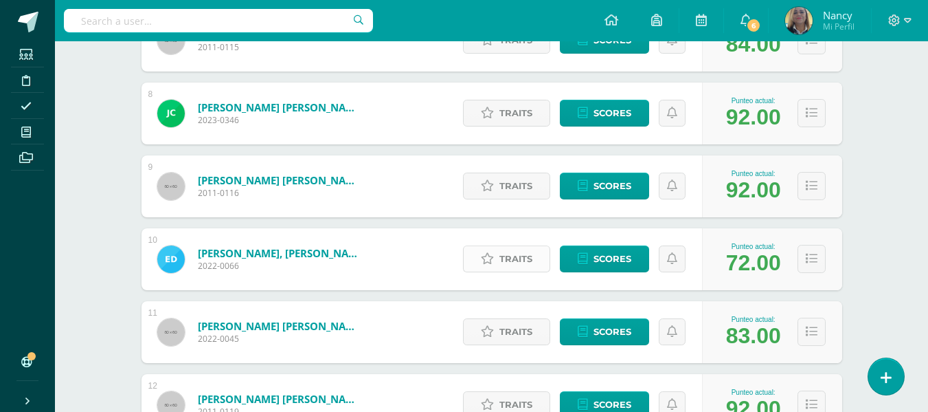
scroll to position [756, 0]
